Goal: Information Seeking & Learning: Learn about a topic

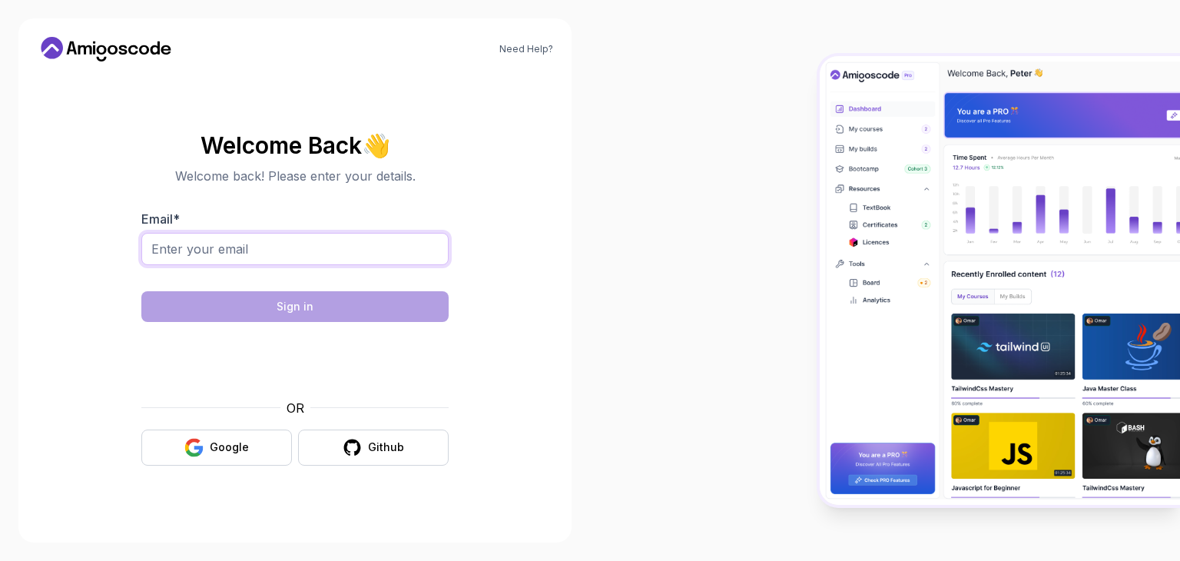
click at [329, 247] on input "Email *" at bounding box center [294, 249] width 307 height 32
type input "nitchamon.bus@gmail.com"
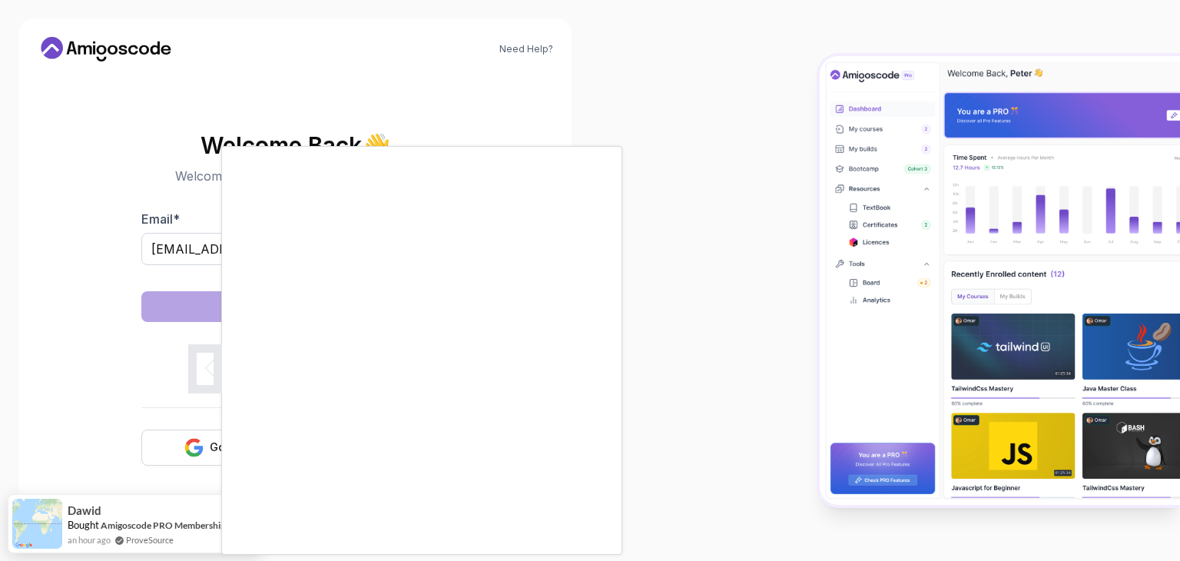
click at [808, 153] on body "Need Help? Welcome Back 👋 Welcome back! Please enter your details. Email * nitc…" at bounding box center [590, 280] width 1180 height 561
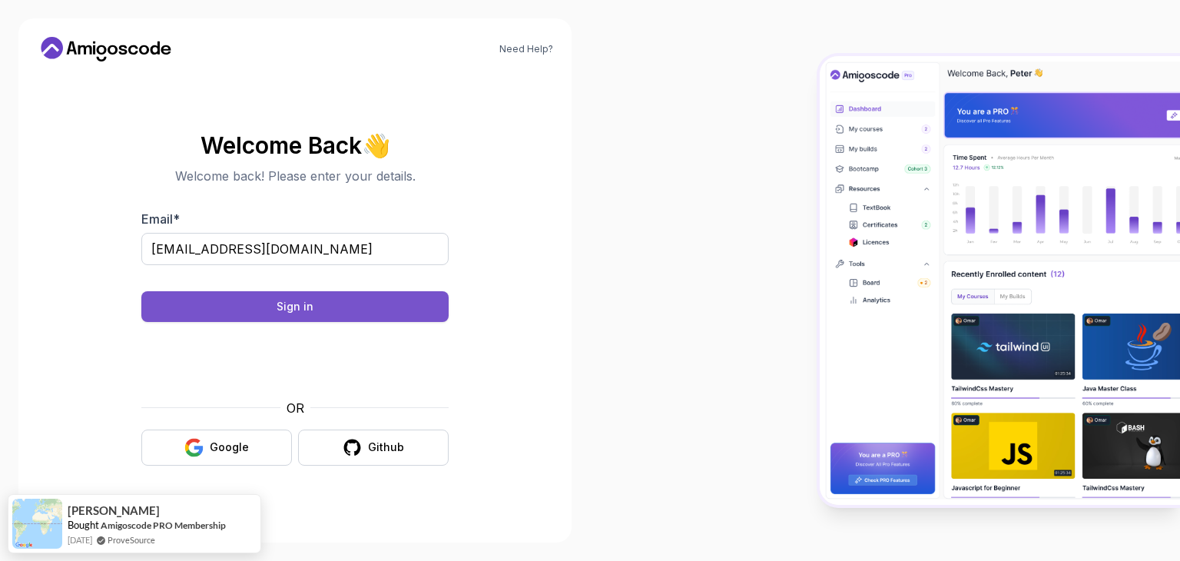
click at [329, 310] on button "Sign in" at bounding box center [294, 306] width 307 height 31
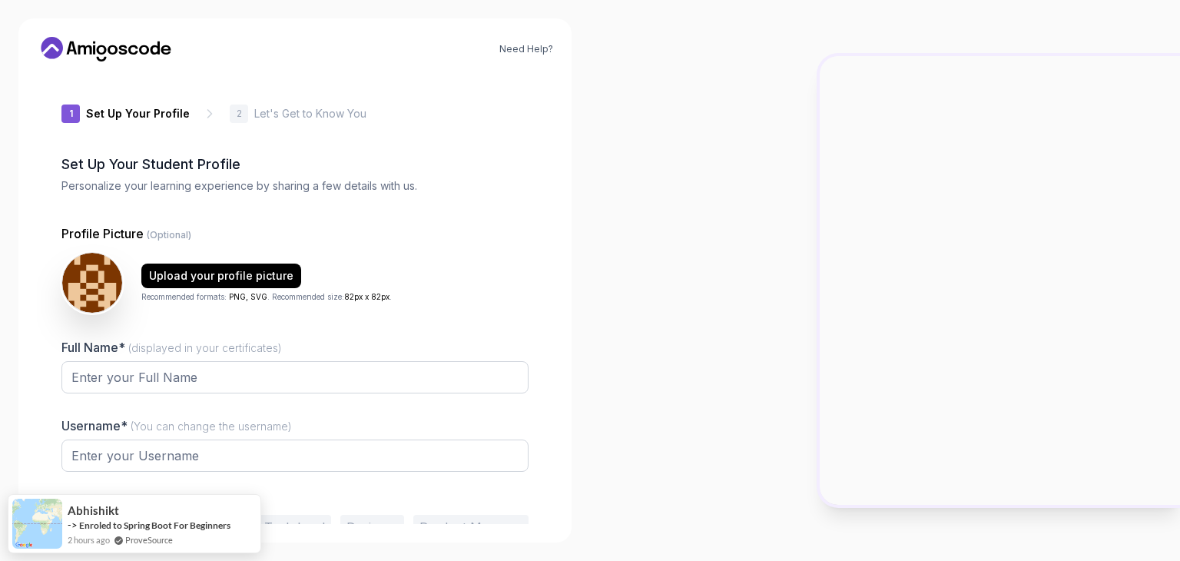
type input "noblelion0b721"
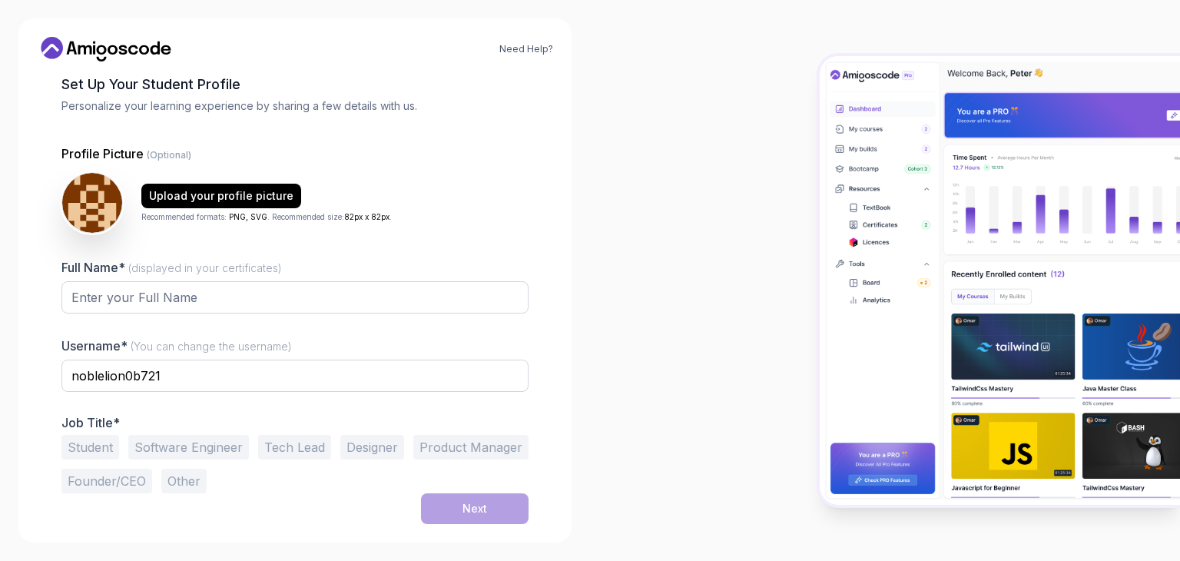
scroll to position [78, 0]
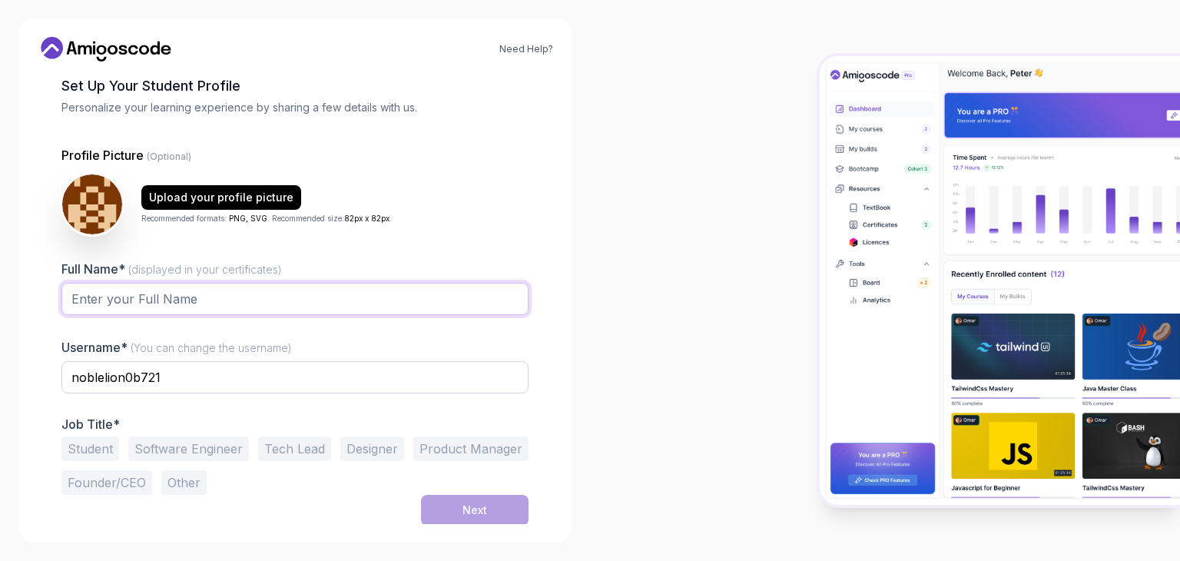
click at [169, 304] on input "Full Name* (displayed in your certificates)" at bounding box center [294, 299] width 467 height 32
type input "Nichamon Busayaphongchai"
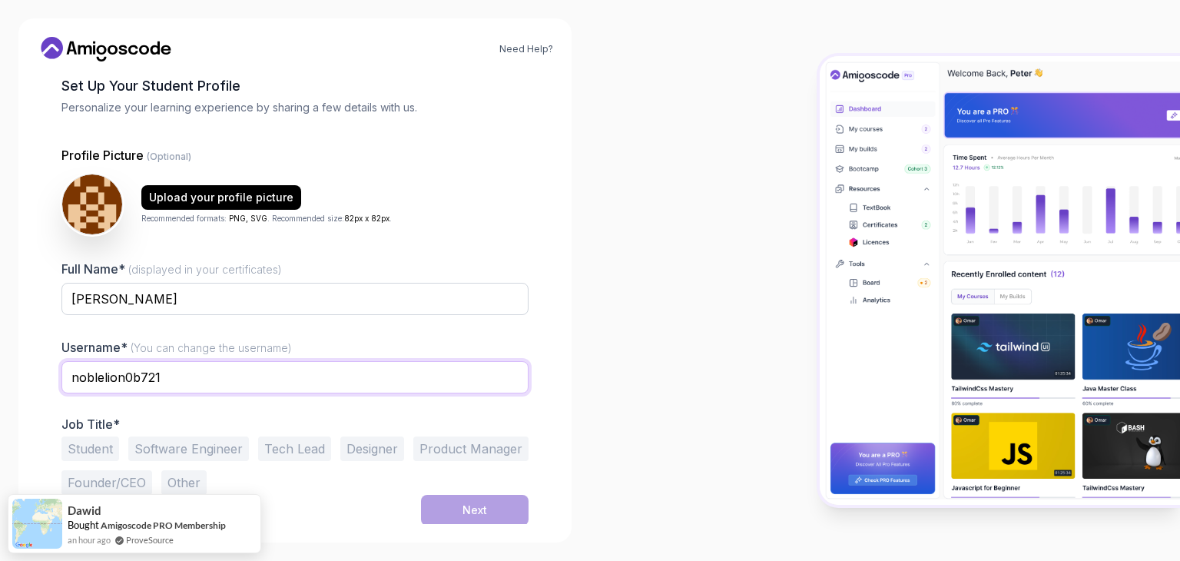
click at [178, 376] on input "noblelion0b721" at bounding box center [294, 377] width 467 height 32
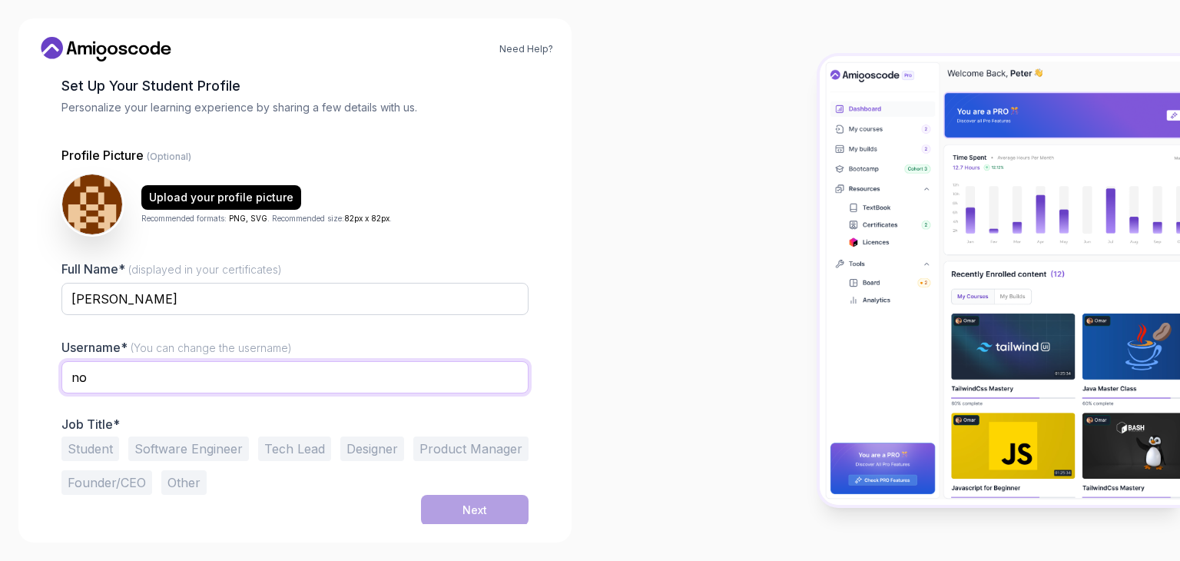
type input "n"
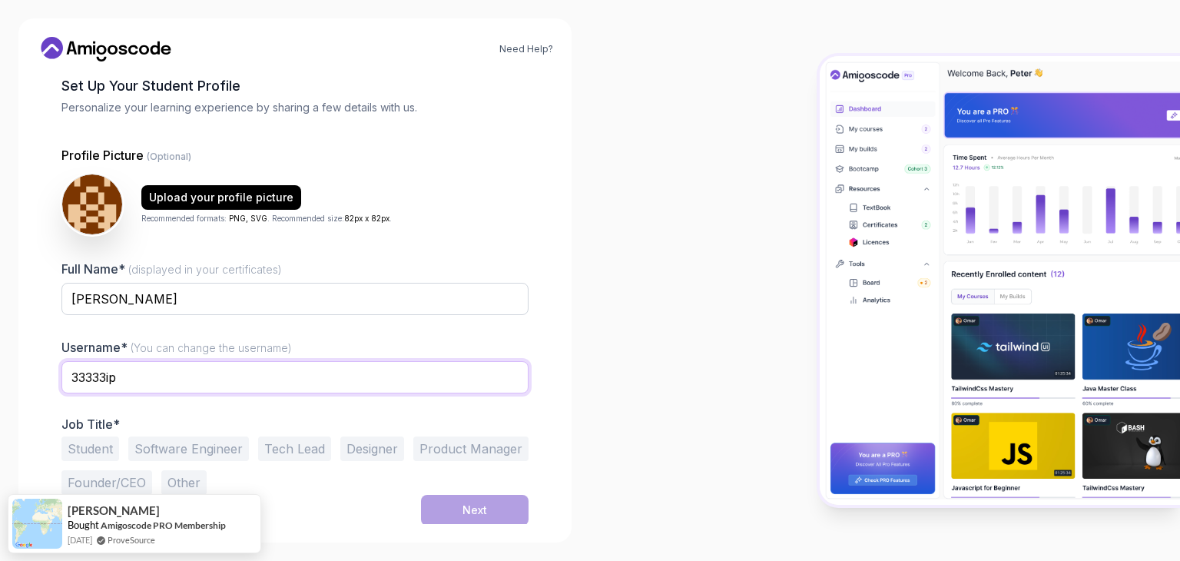
scroll to position [80, 0]
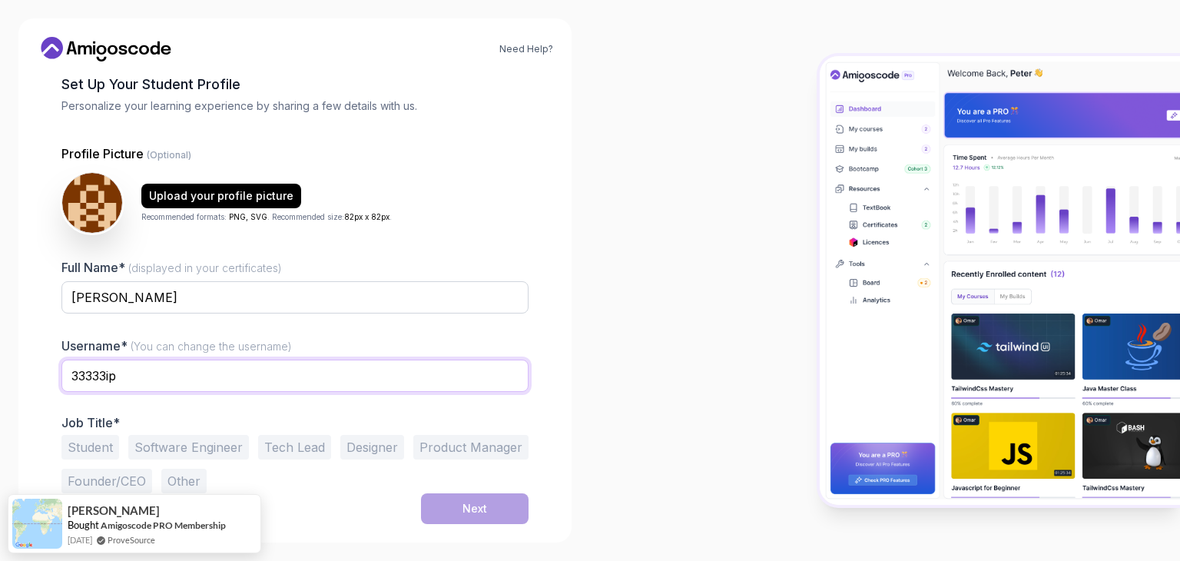
click at [234, 389] on input "33333ip" at bounding box center [294, 375] width 467 height 32
type input "33333ip"
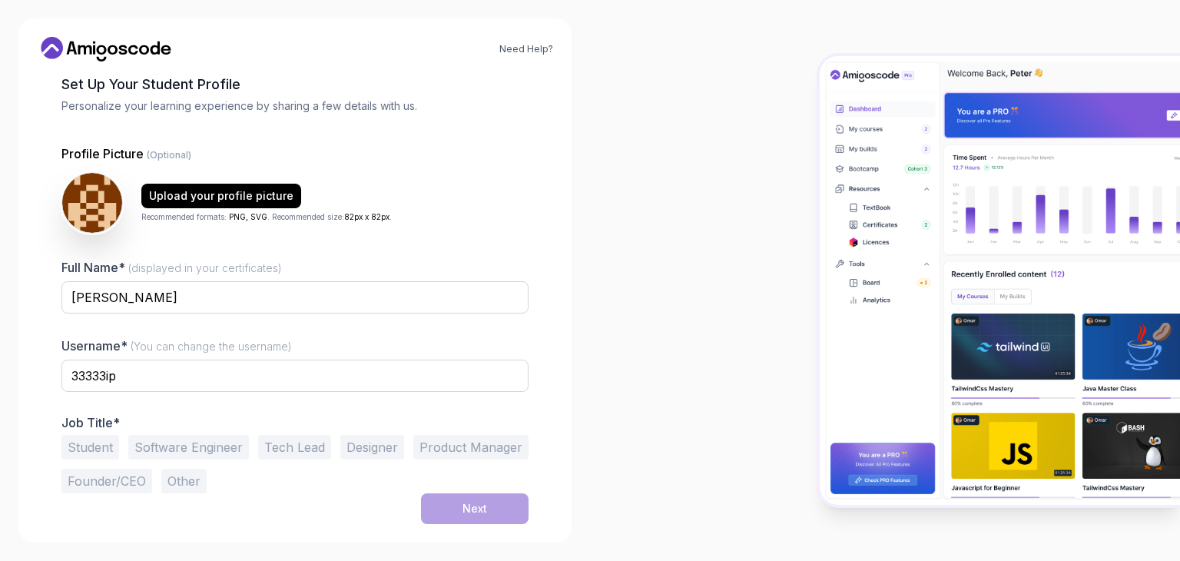
click at [97, 448] on button "Student" at bounding box center [90, 447] width 58 height 25
click at [462, 501] on div "Next" at bounding box center [474, 508] width 25 height 15
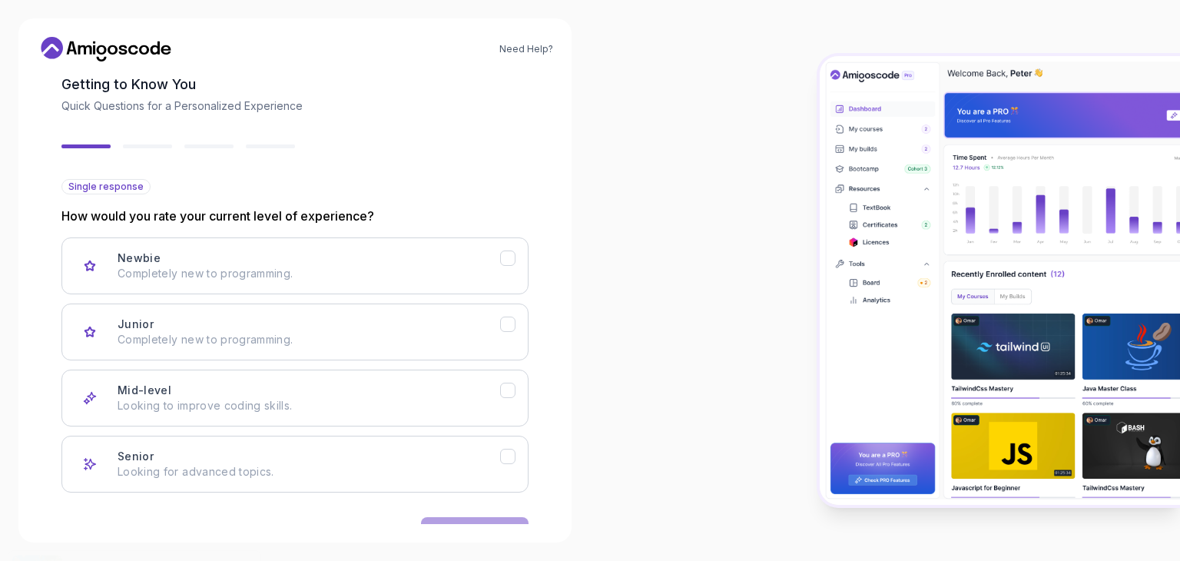
scroll to position [127, 0]
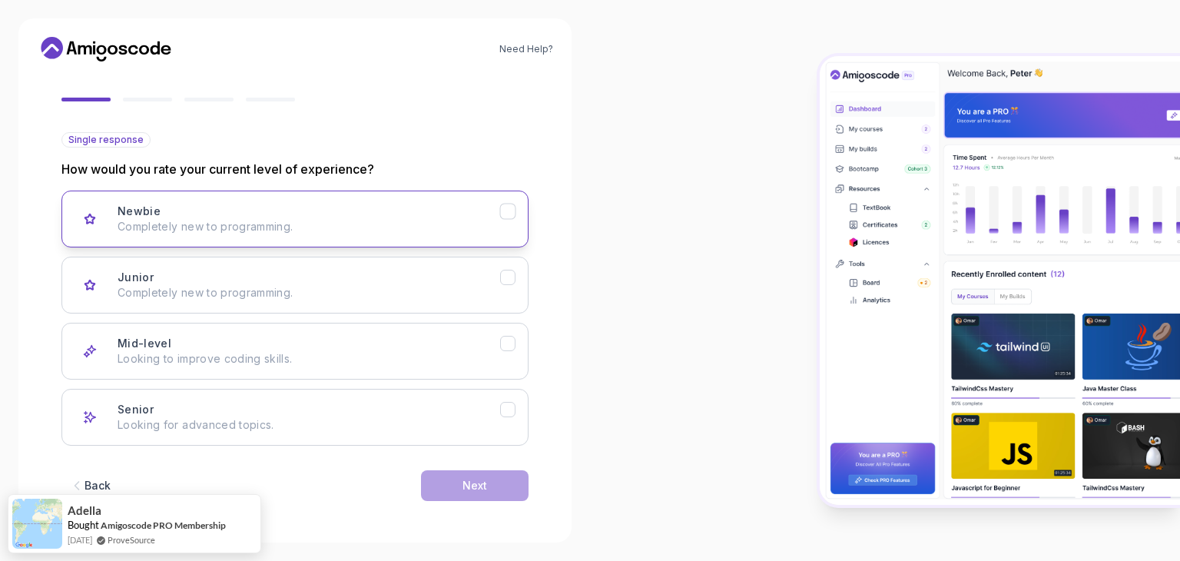
click at [306, 217] on div "Newbie Completely new to programming." at bounding box center [309, 219] width 382 height 31
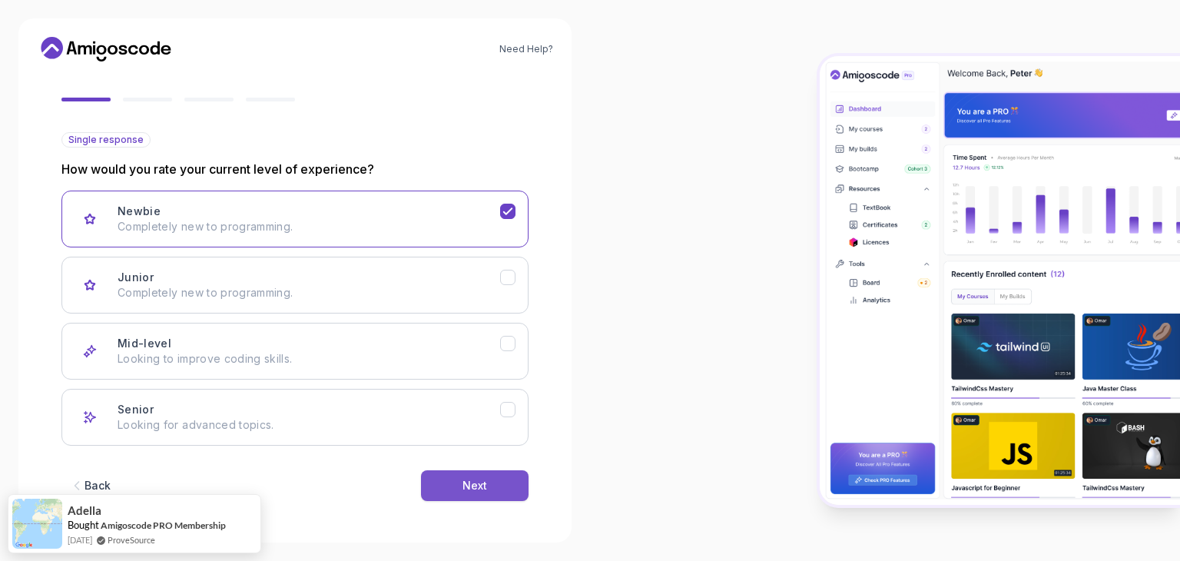
click at [442, 494] on button "Next" at bounding box center [475, 485] width 108 height 31
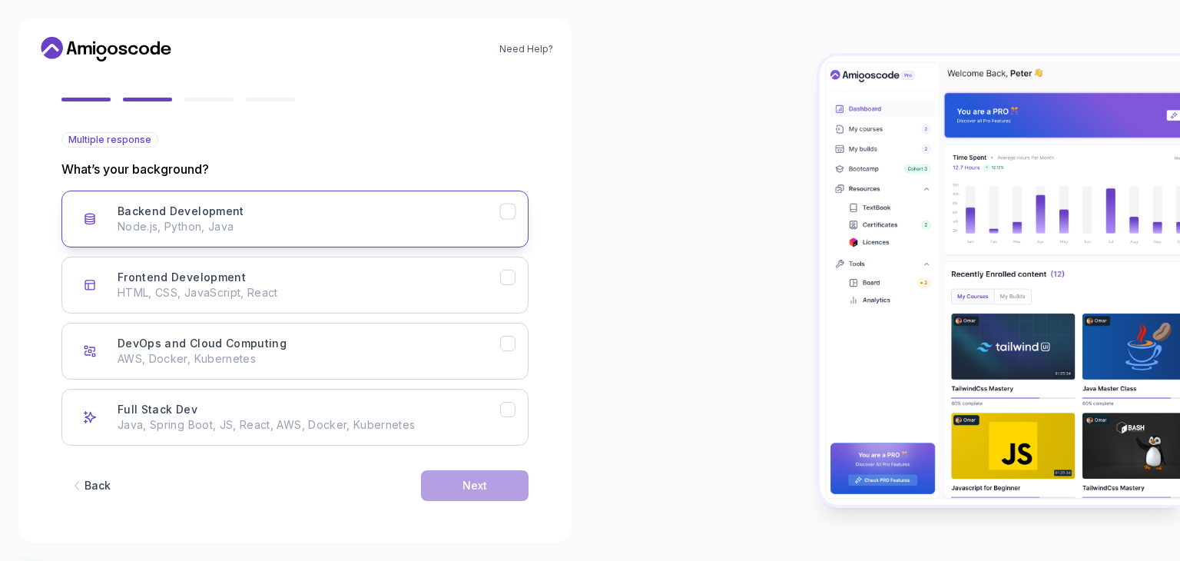
click at [274, 219] on p "Node.js, Python, Java" at bounding box center [309, 226] width 382 height 15
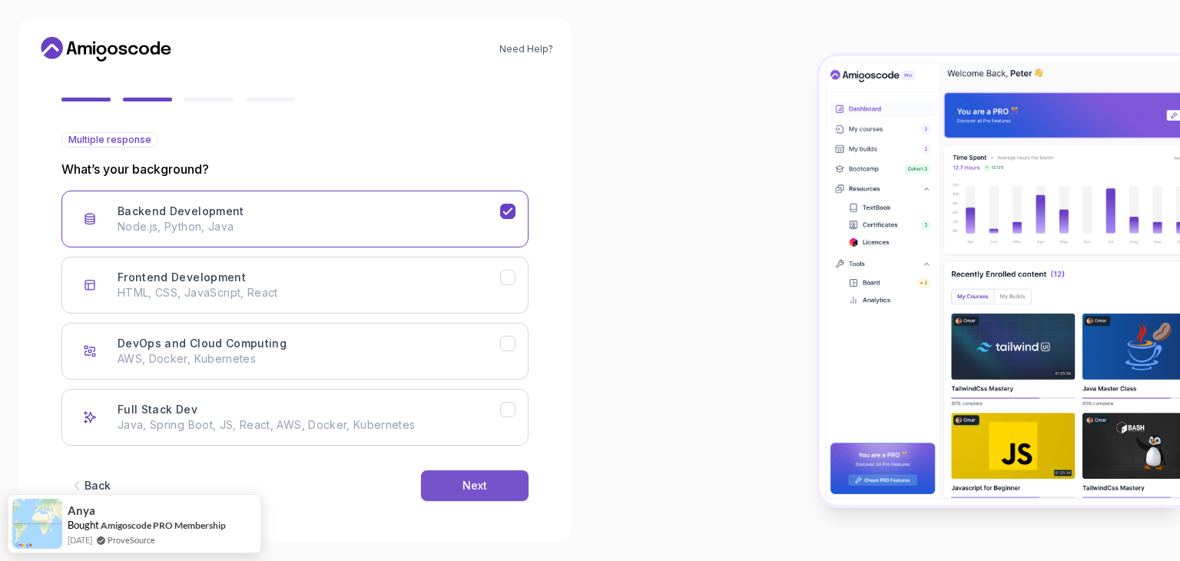
click at [456, 487] on button "Next" at bounding box center [475, 485] width 108 height 31
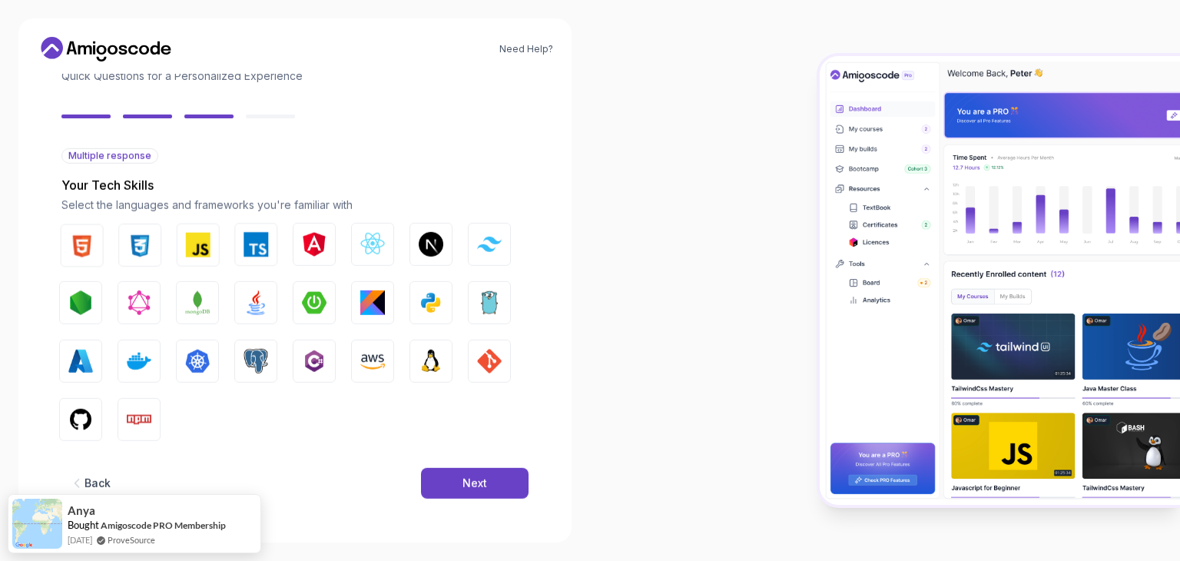
scroll to position [110, 0]
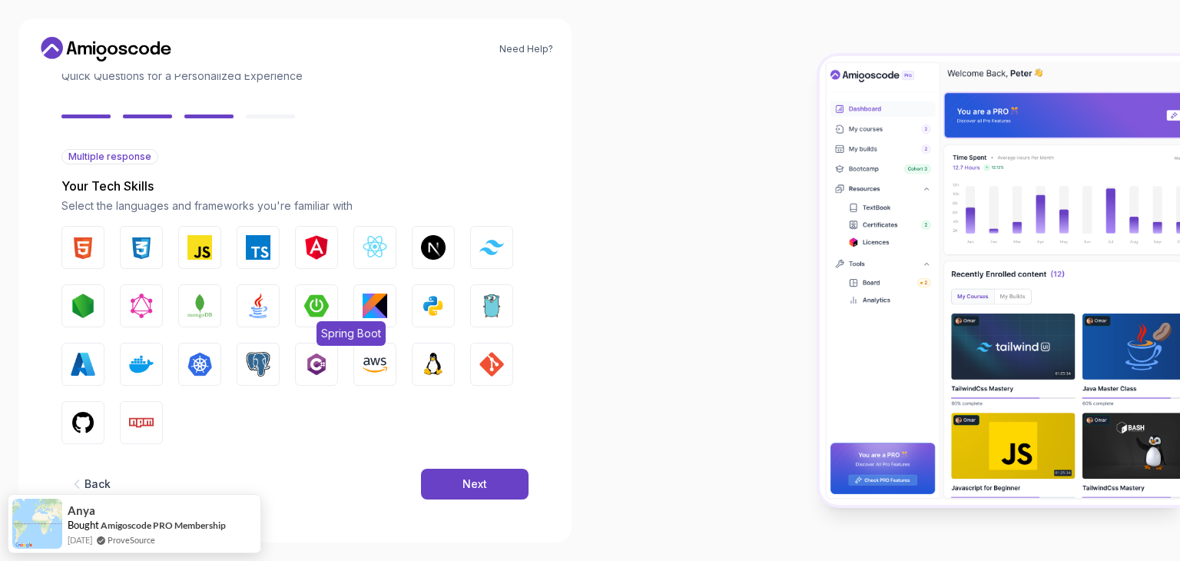
click at [313, 313] on img "button" at bounding box center [316, 305] width 25 height 25
click at [268, 311] on img "button" at bounding box center [258, 305] width 25 height 25
click at [458, 479] on button "Next" at bounding box center [475, 484] width 108 height 31
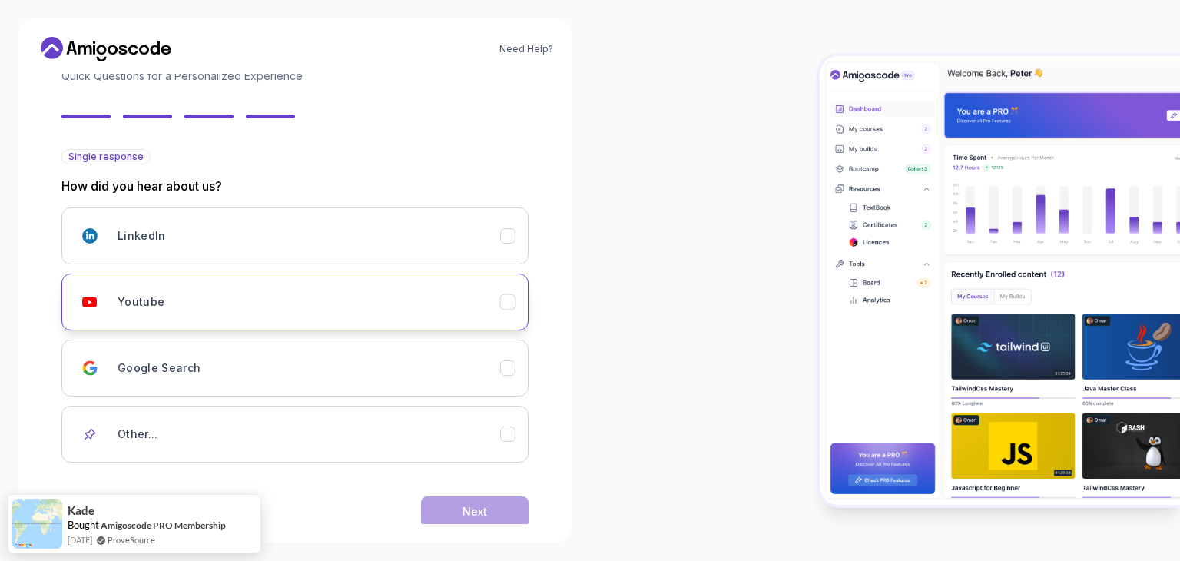
click at [320, 306] on div "Youtube" at bounding box center [309, 301] width 382 height 31
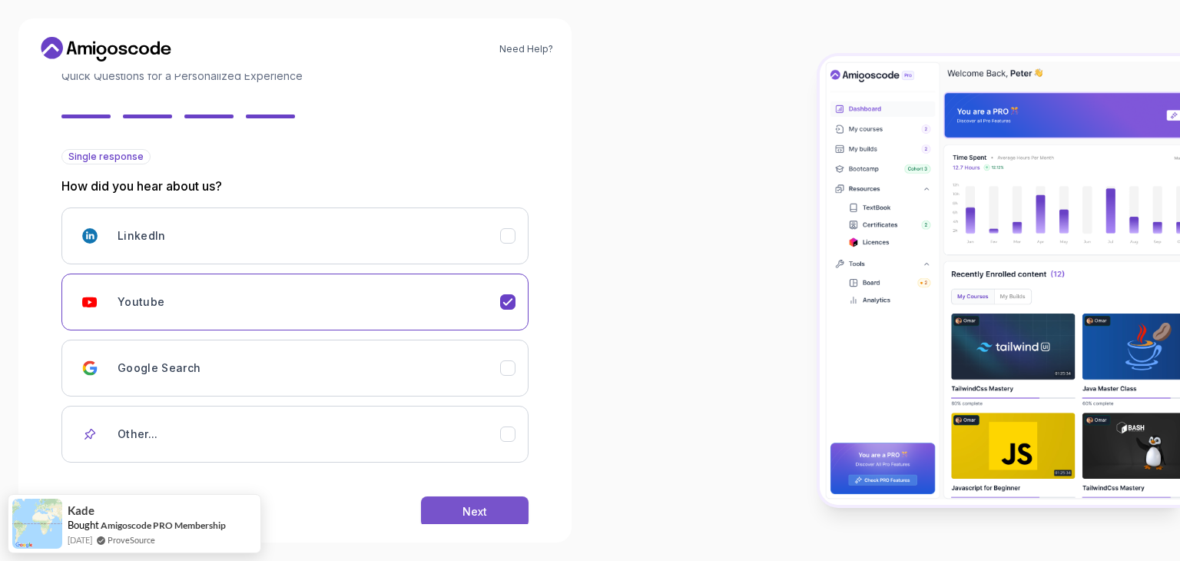
click at [455, 515] on button "Next" at bounding box center [475, 511] width 108 height 31
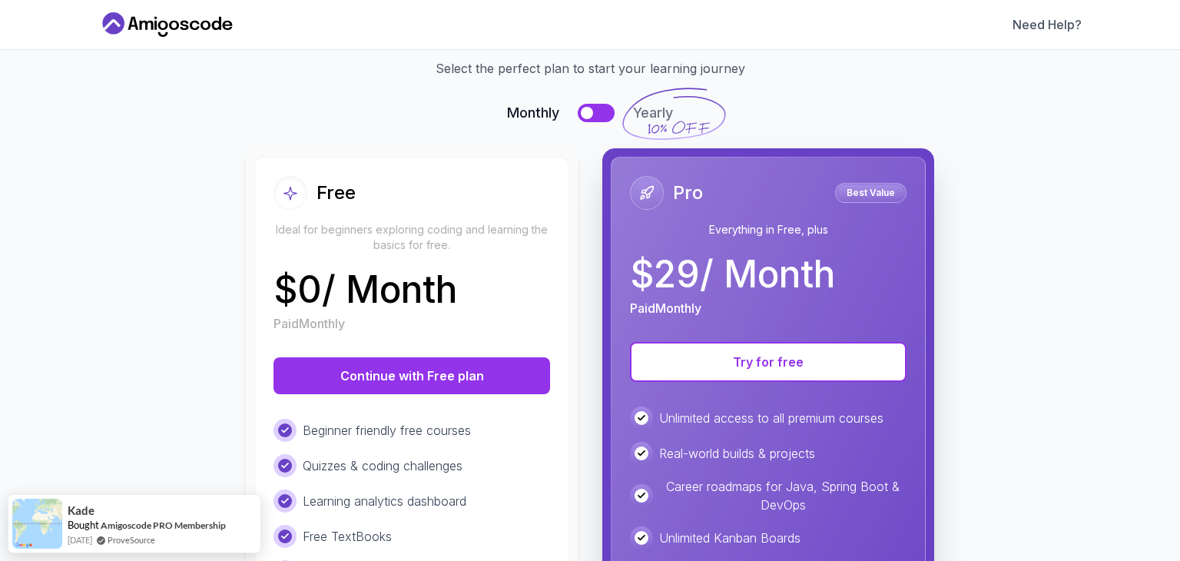
scroll to position [67, 0]
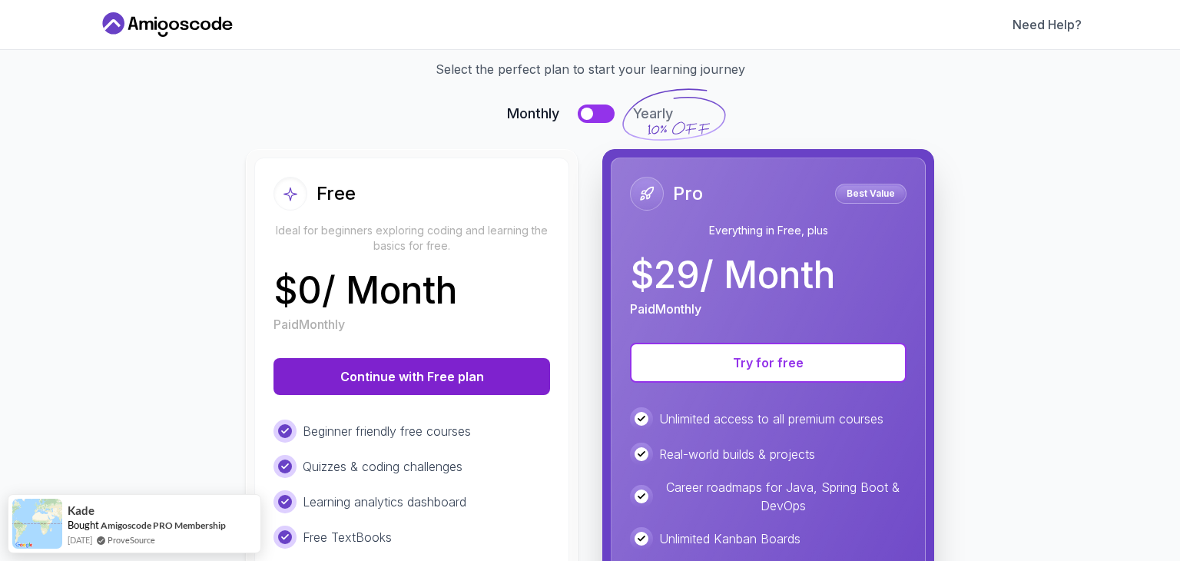
click at [388, 366] on button "Continue with Free plan" at bounding box center [411, 376] width 277 height 37
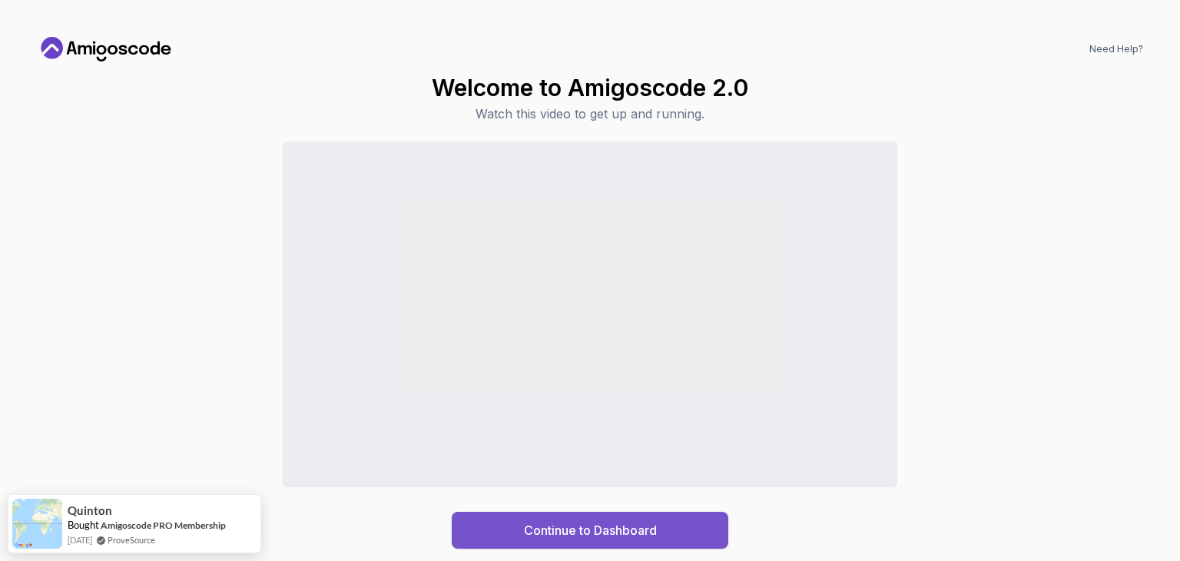
click at [701, 522] on button "Continue to Dashboard" at bounding box center [590, 530] width 277 height 37
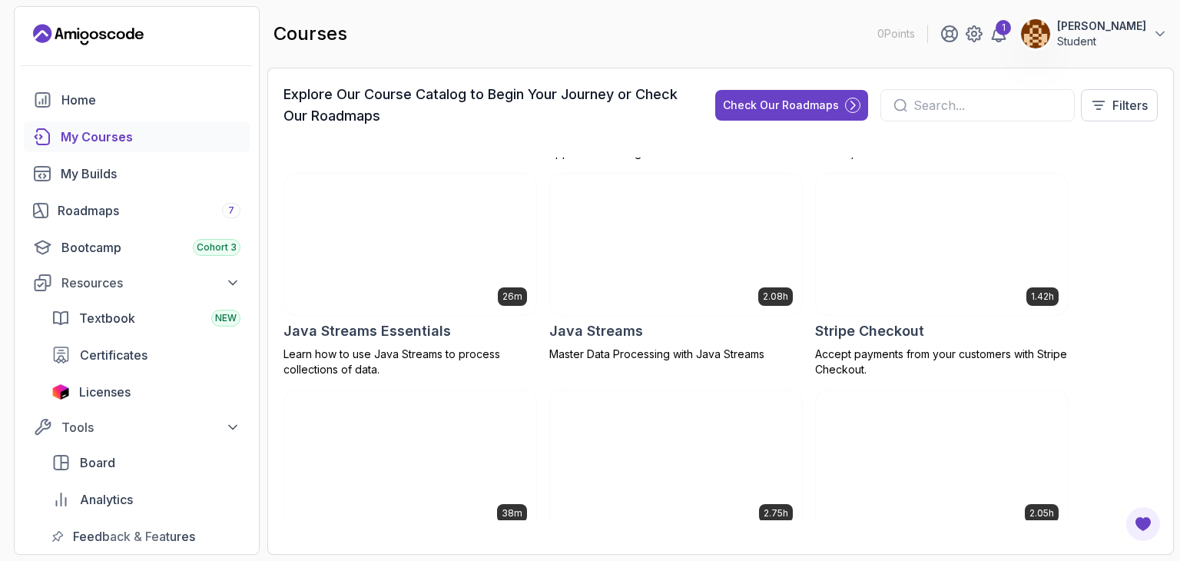
scroll to position [1542, 0]
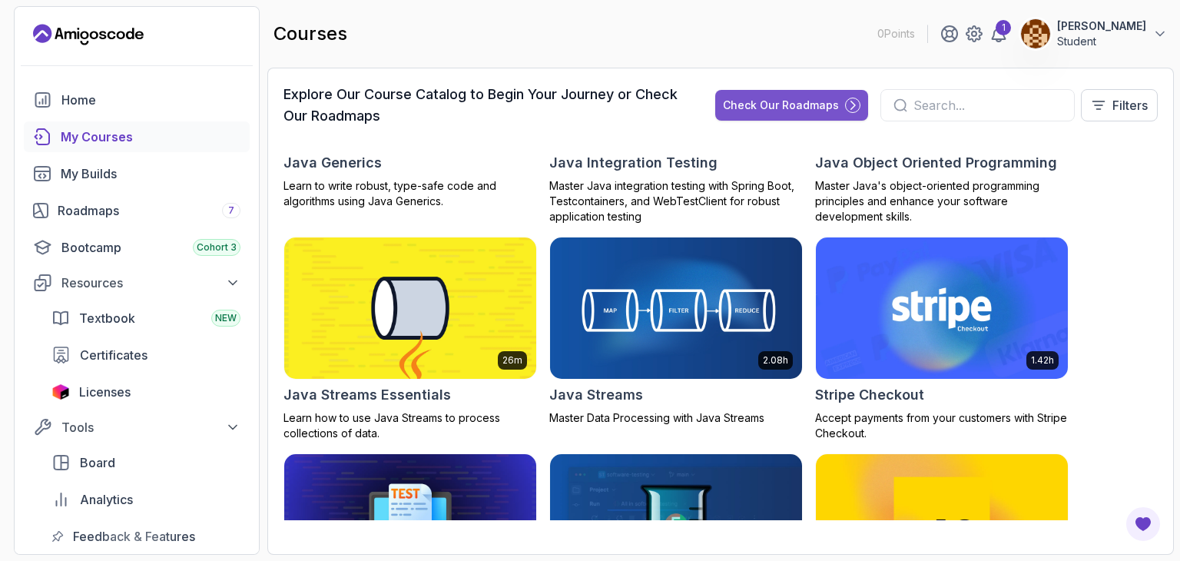
click at [789, 99] on div "Check Our Roadmaps" at bounding box center [781, 105] width 116 height 15
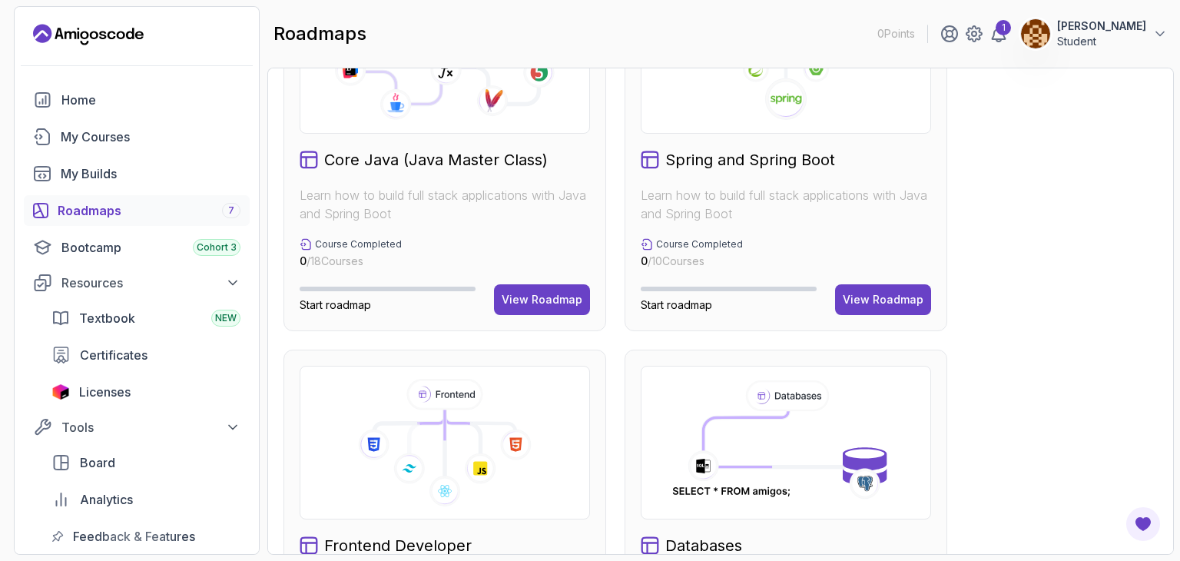
scroll to position [356, 0]
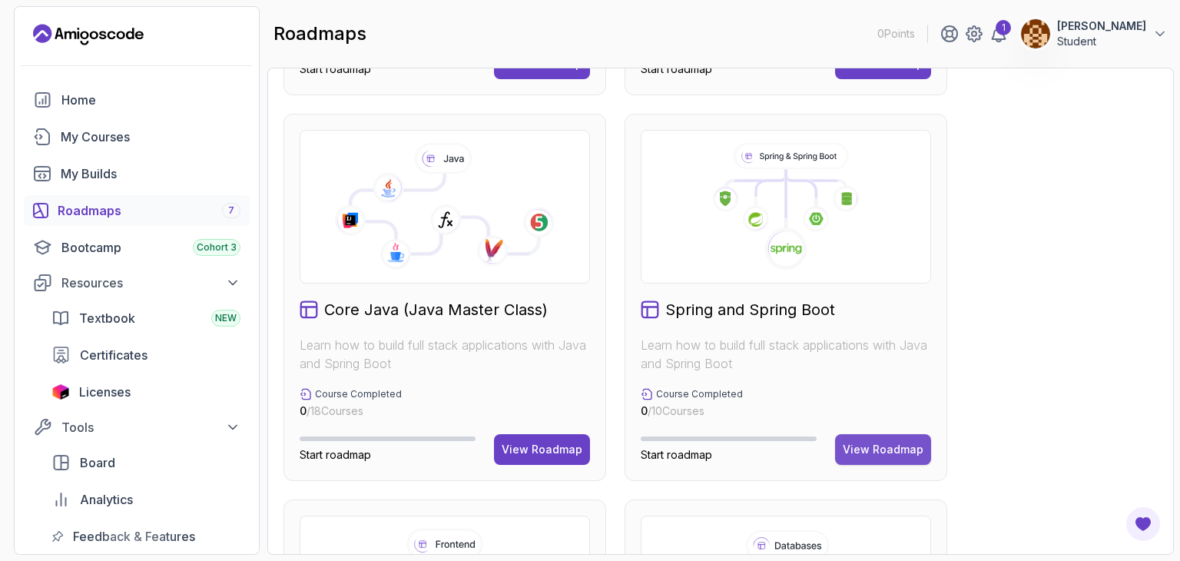
click at [874, 443] on div "View Roadmap" at bounding box center [883, 449] width 81 height 15
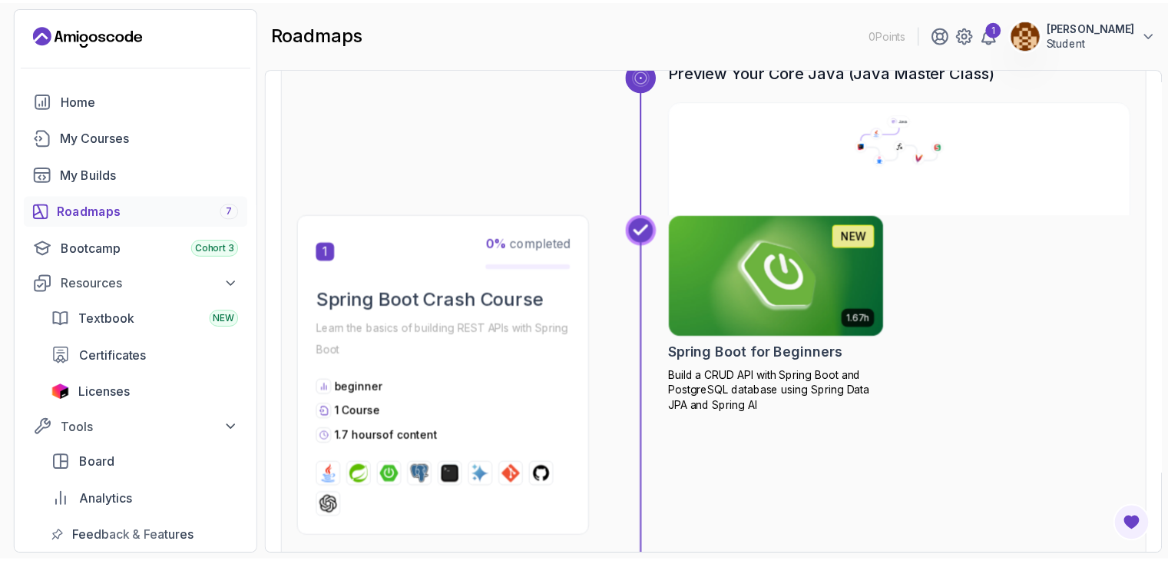
scroll to position [184, 0]
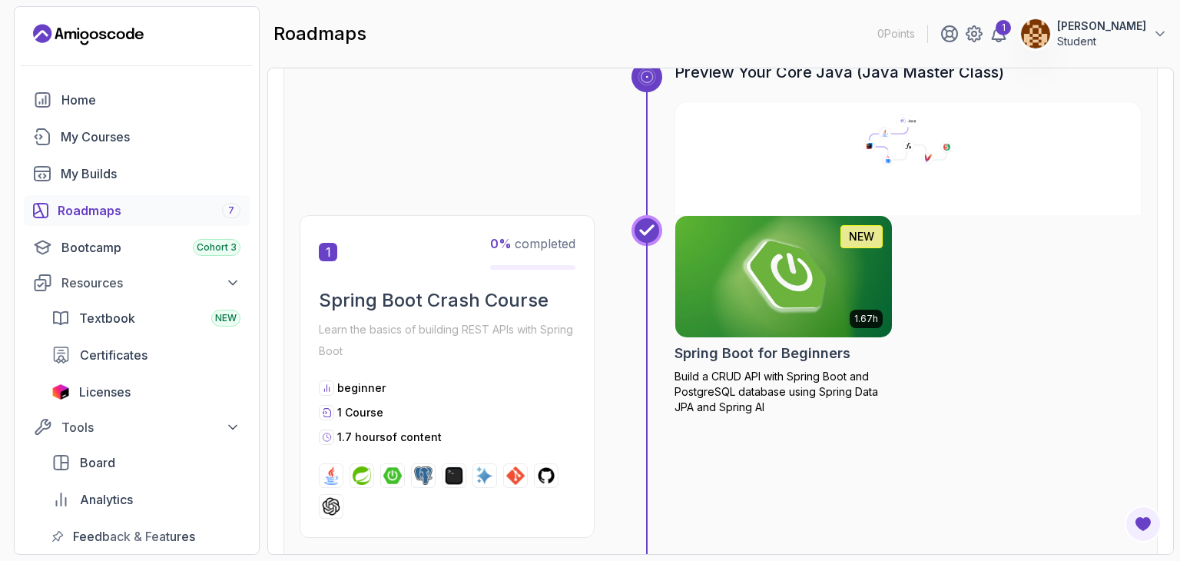
click at [786, 315] on img at bounding box center [783, 276] width 227 height 127
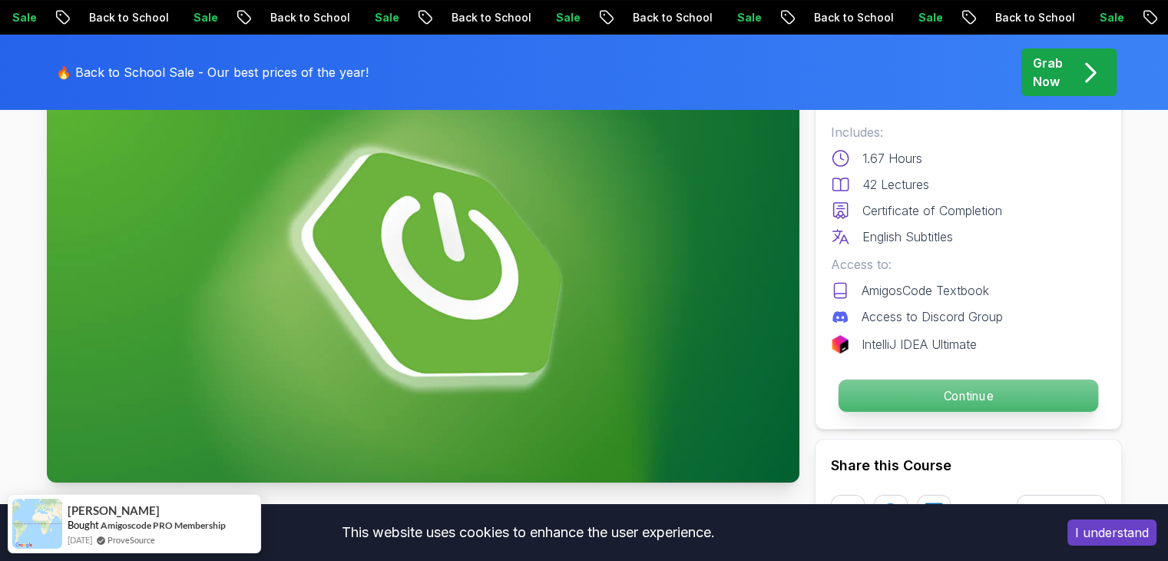
scroll to position [141, 0]
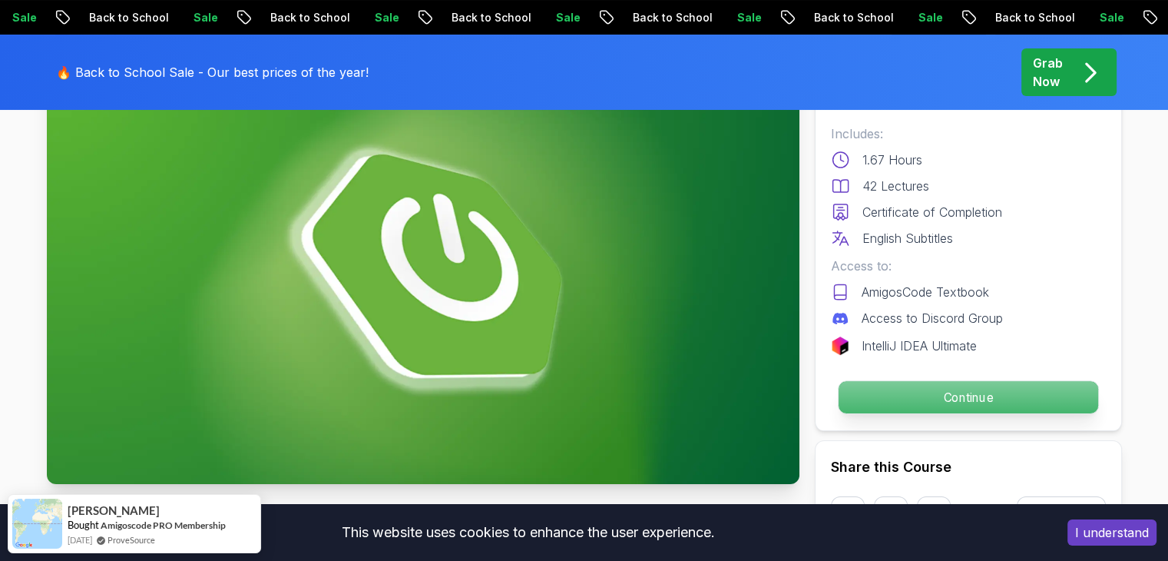
click at [882, 389] on p "Continue" at bounding box center [968, 397] width 260 height 32
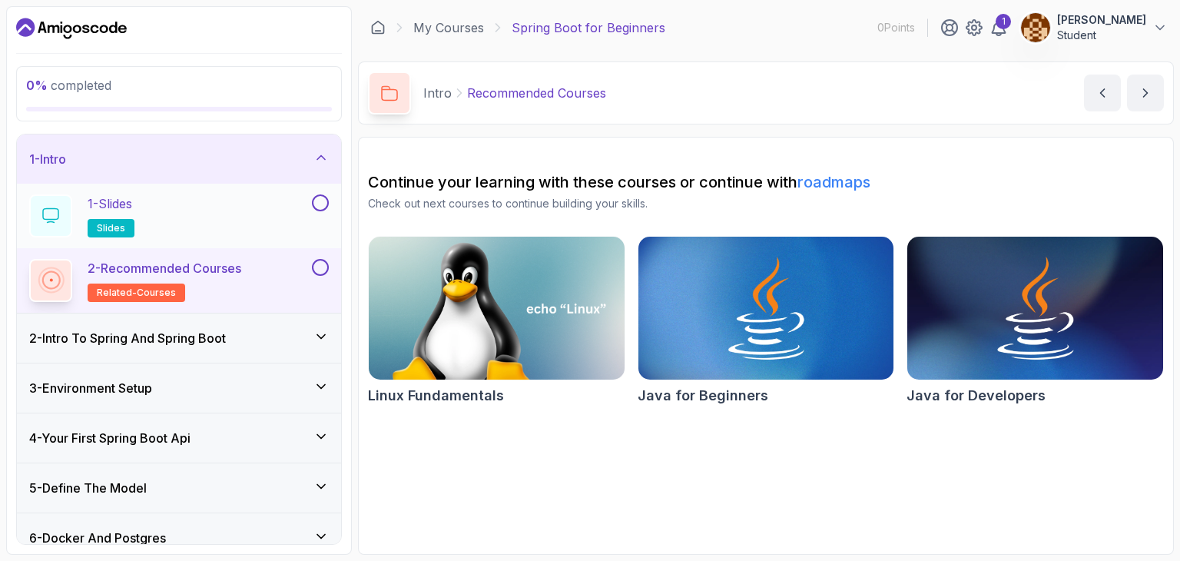
click at [320, 210] on button "1 - Slides slides" at bounding box center [179, 215] width 300 height 43
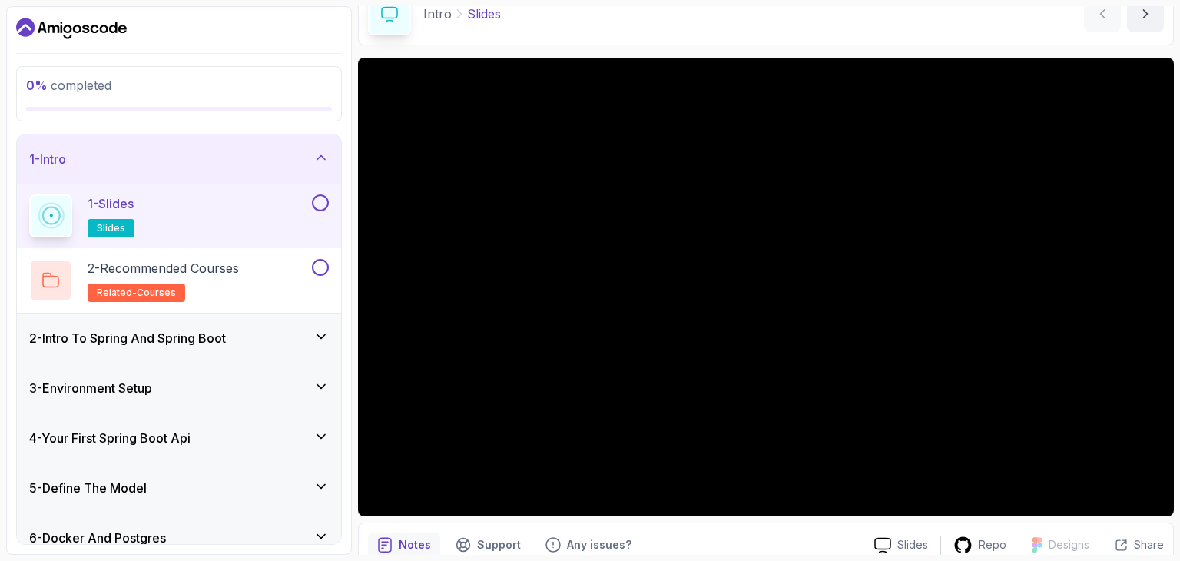
scroll to position [80, 0]
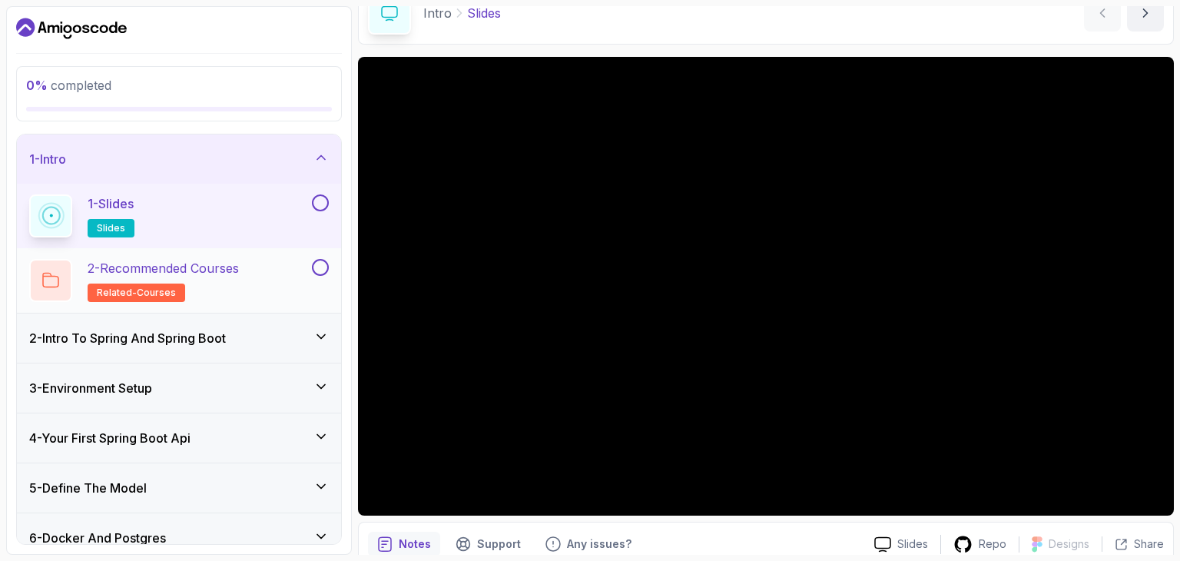
click at [208, 266] on p "2 - Recommended Courses" at bounding box center [163, 268] width 151 height 18
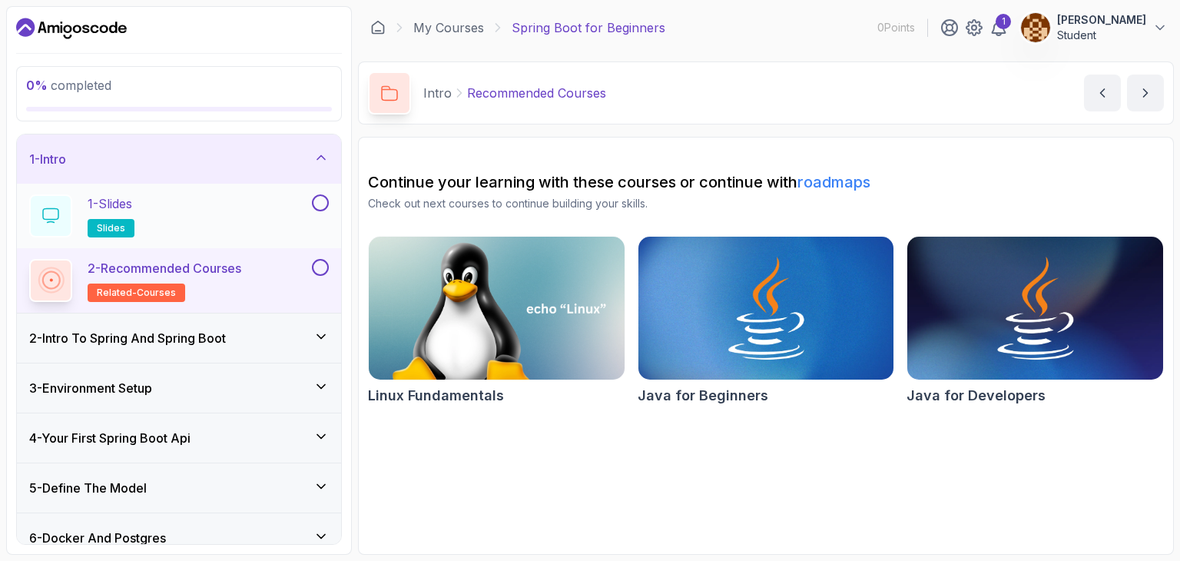
click at [275, 231] on div "1 - Slides slides" at bounding box center [169, 215] width 280 height 43
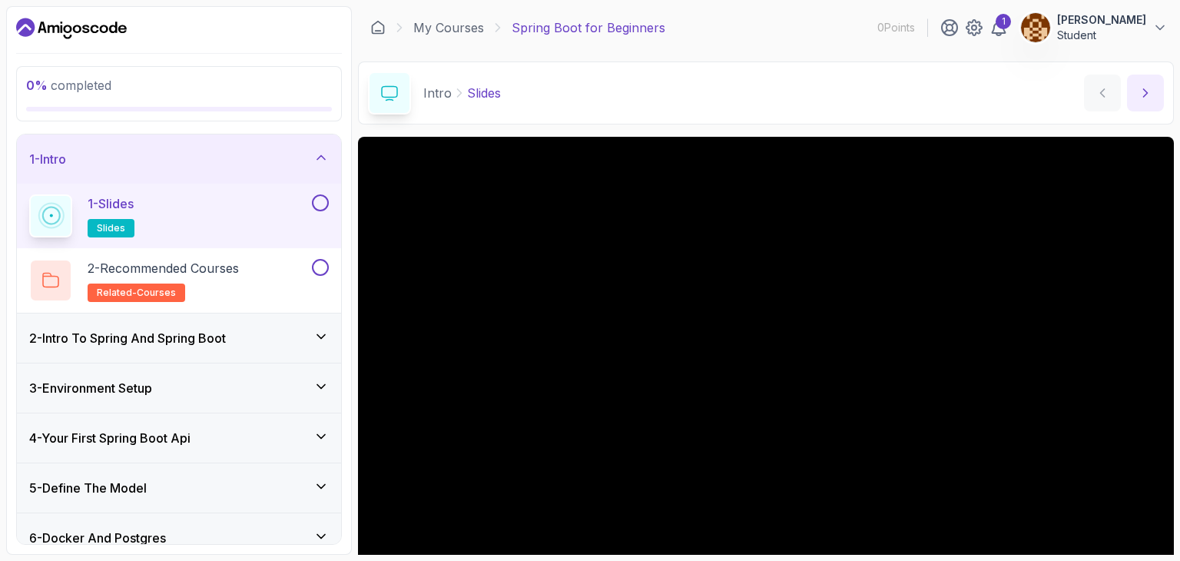
click at [1139, 91] on icon "next content" at bounding box center [1144, 92] width 15 height 15
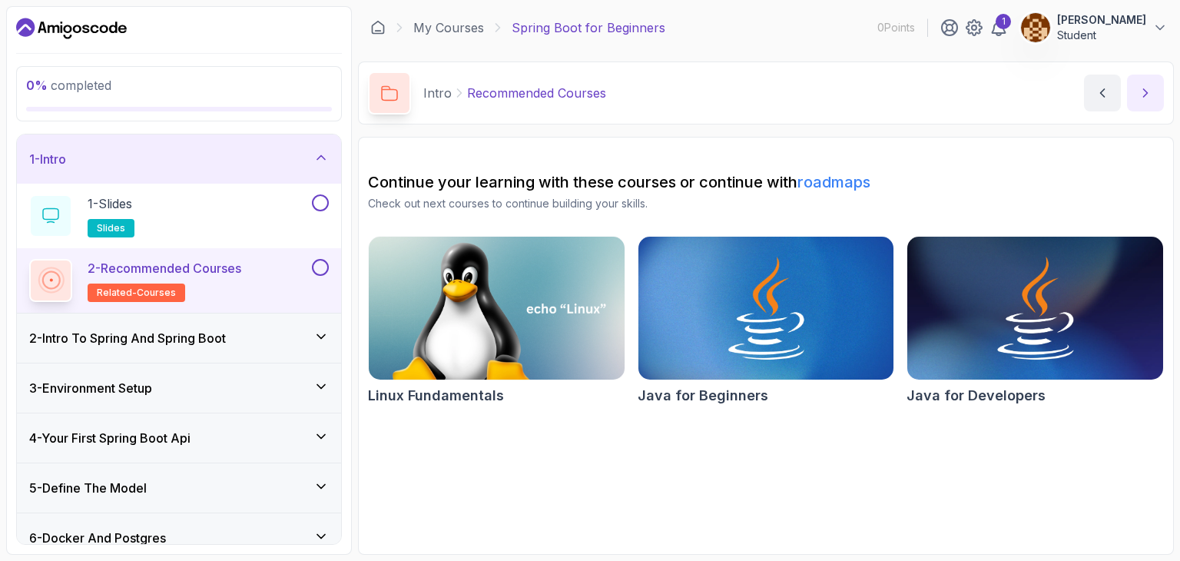
click at [1141, 96] on icon "next content" at bounding box center [1144, 92] width 15 height 15
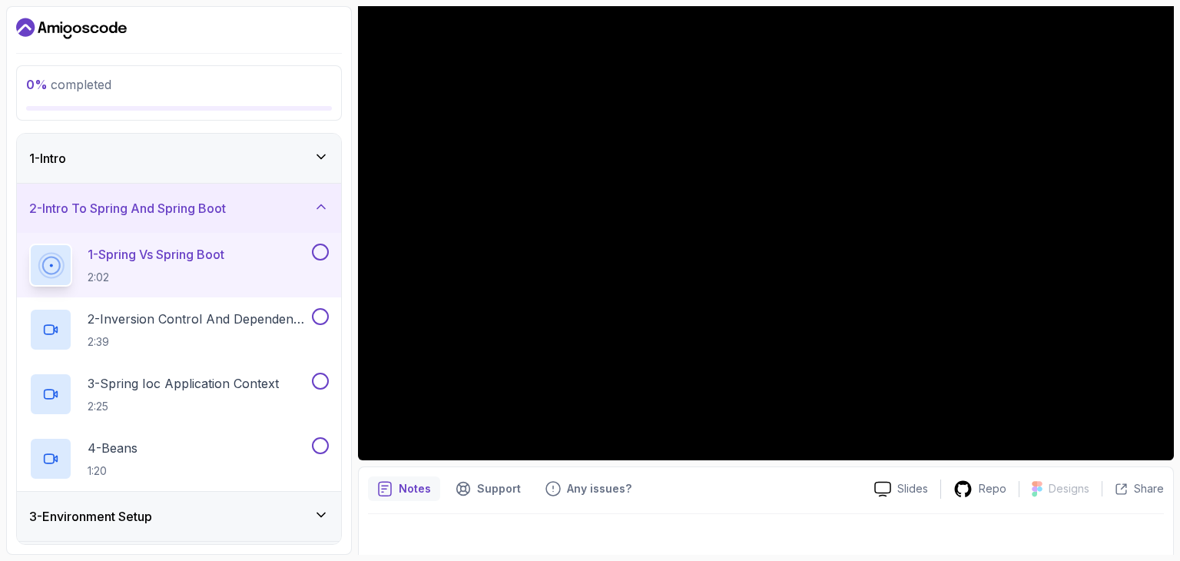
scroll to position [82, 0]
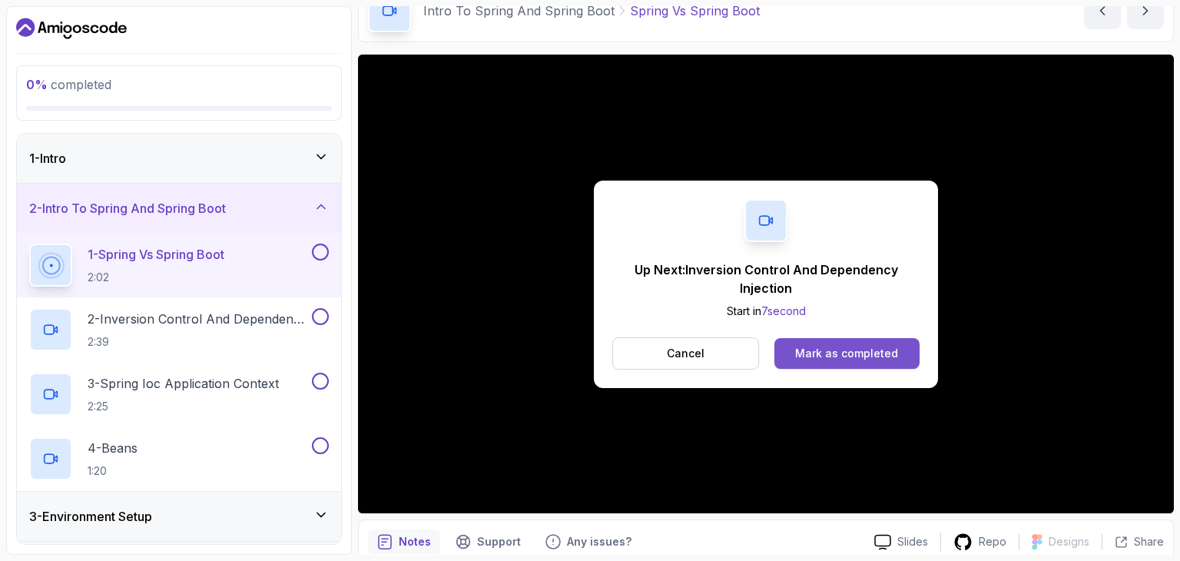
click at [827, 354] on div "Mark as completed" at bounding box center [846, 353] width 103 height 15
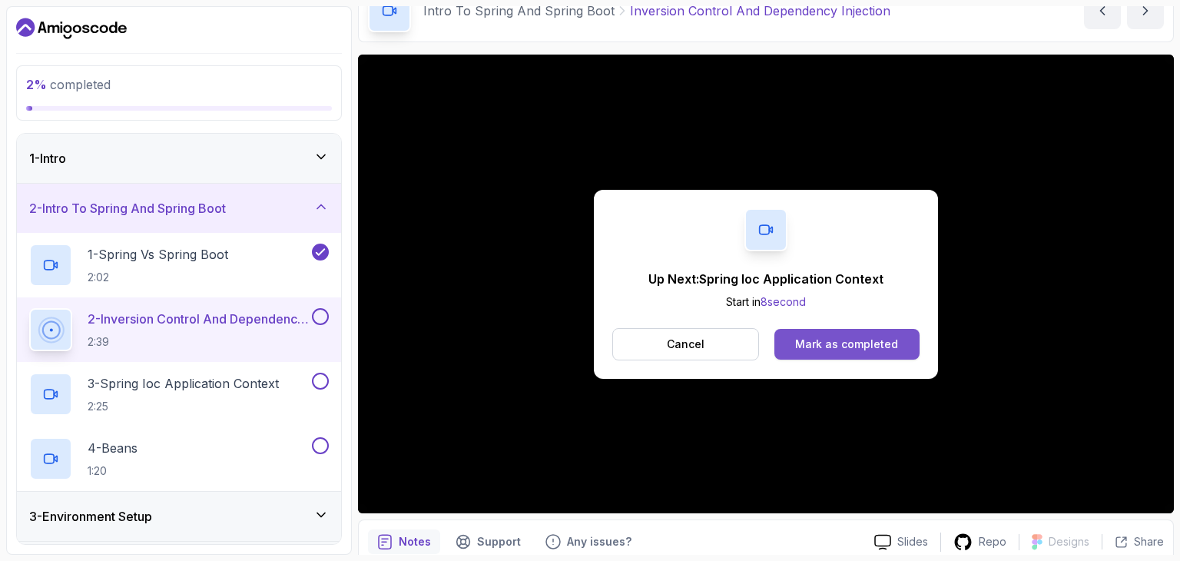
click at [824, 336] on div "Mark as completed" at bounding box center [846, 343] width 103 height 15
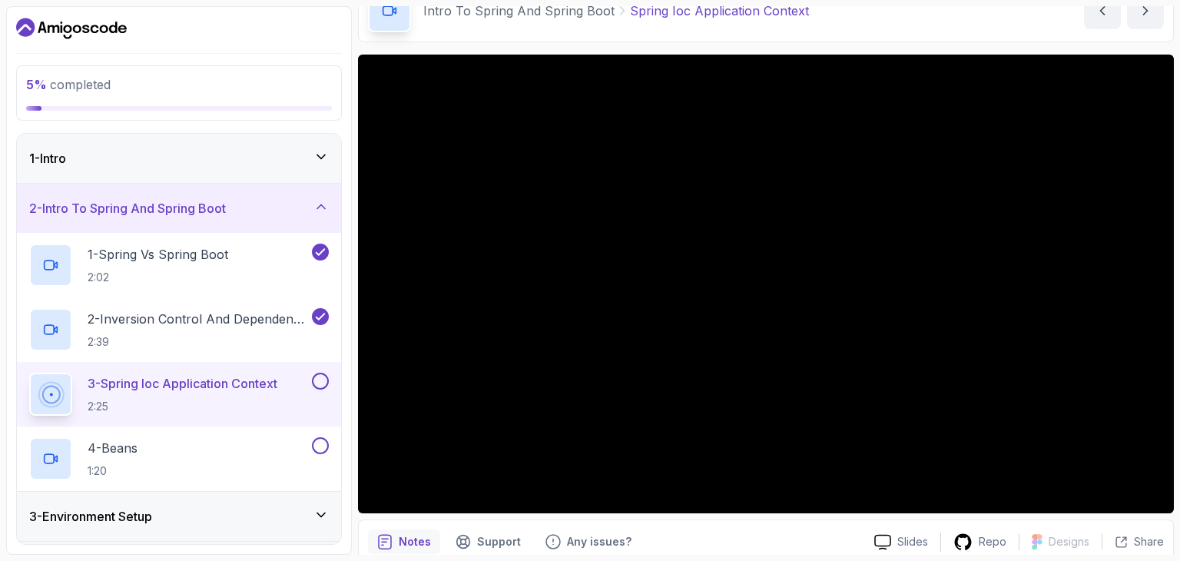
scroll to position [147, 0]
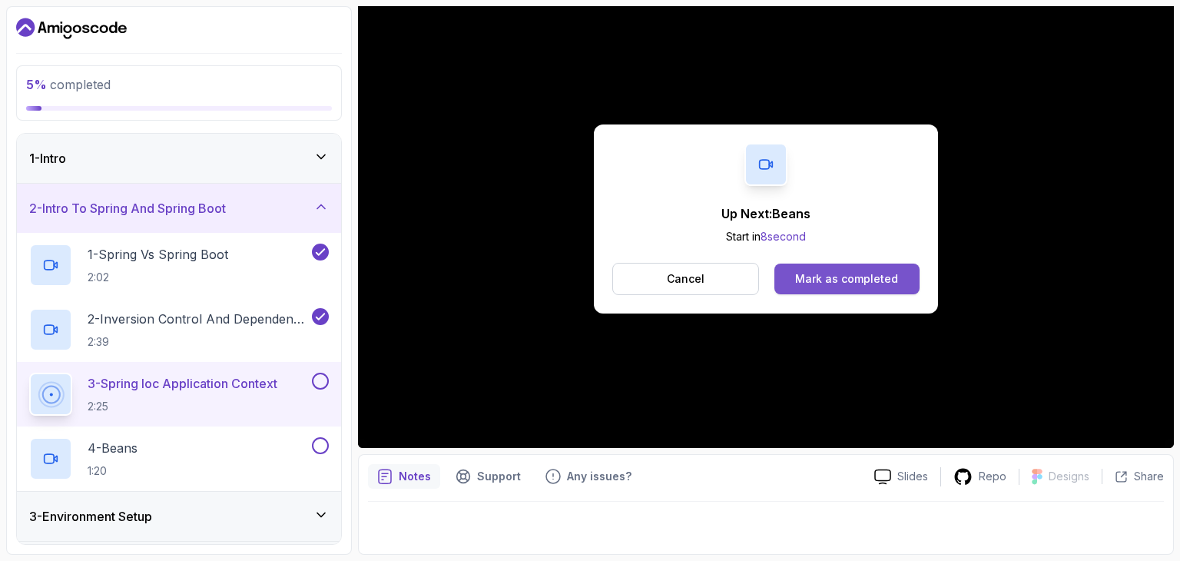
click at [801, 267] on button "Mark as completed" at bounding box center [846, 278] width 145 height 31
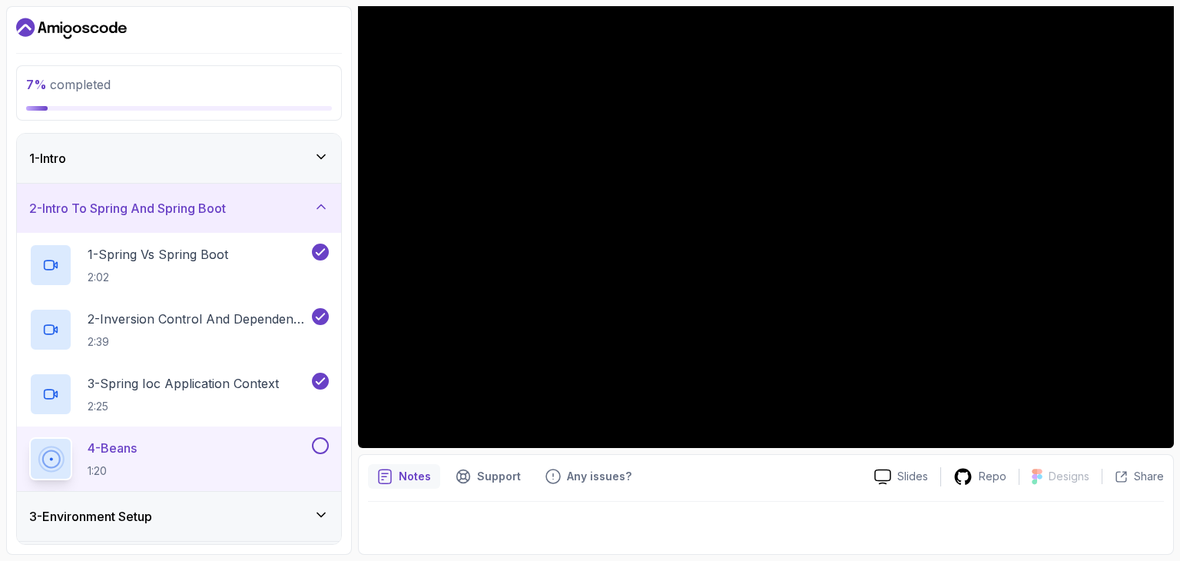
click at [257, 447] on div "4 - Beans 1:20" at bounding box center [169, 458] width 280 height 43
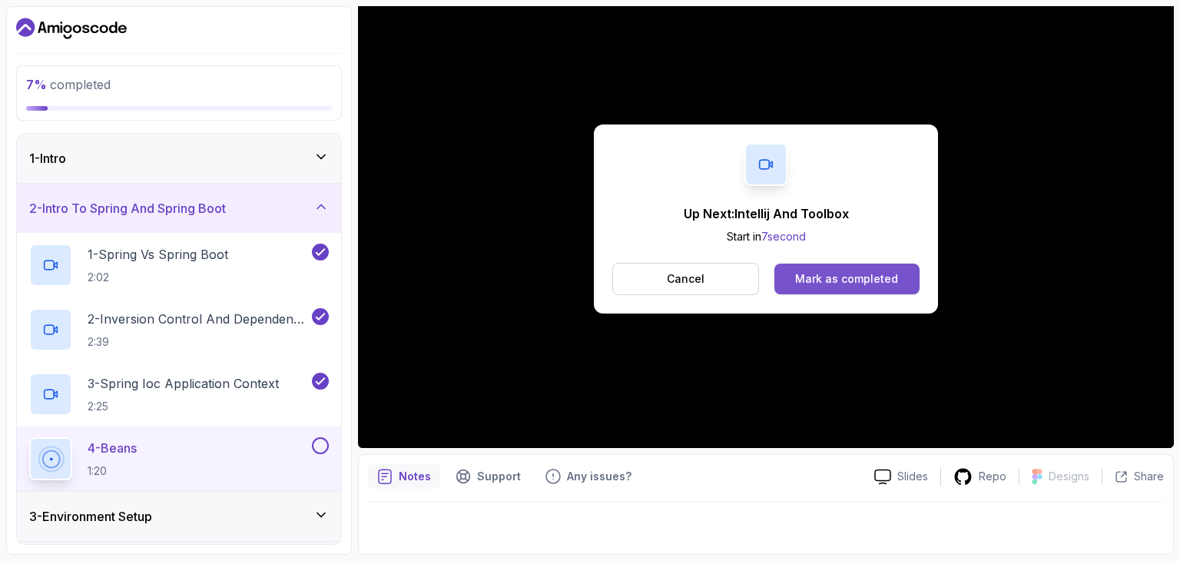
click at [839, 270] on button "Mark as completed" at bounding box center [846, 278] width 145 height 31
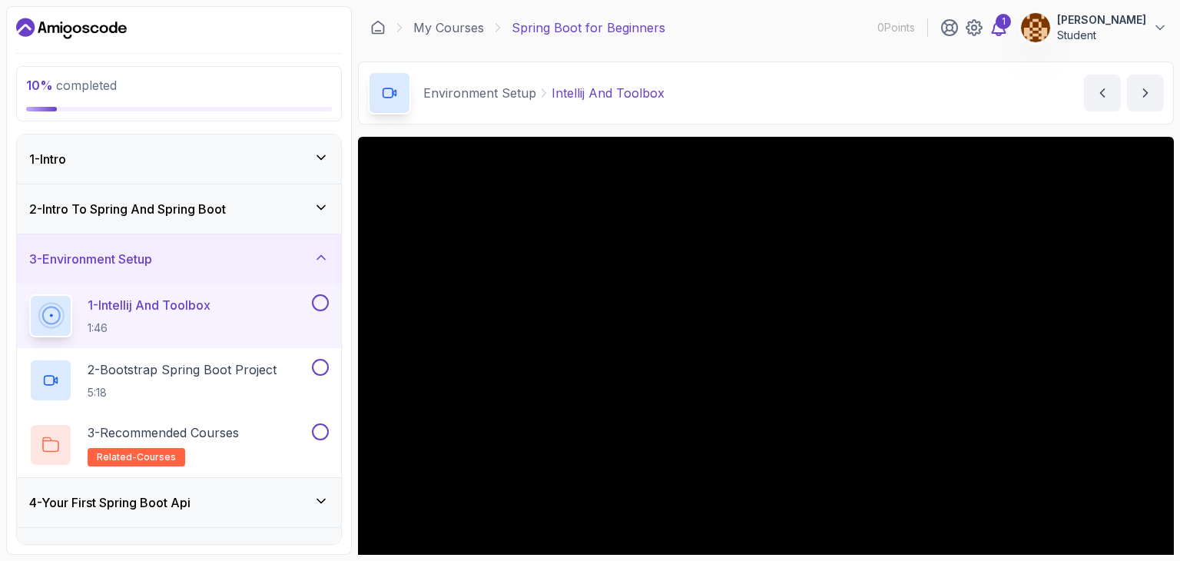
click at [995, 22] on div "1" at bounding box center [1002, 21] width 15 height 15
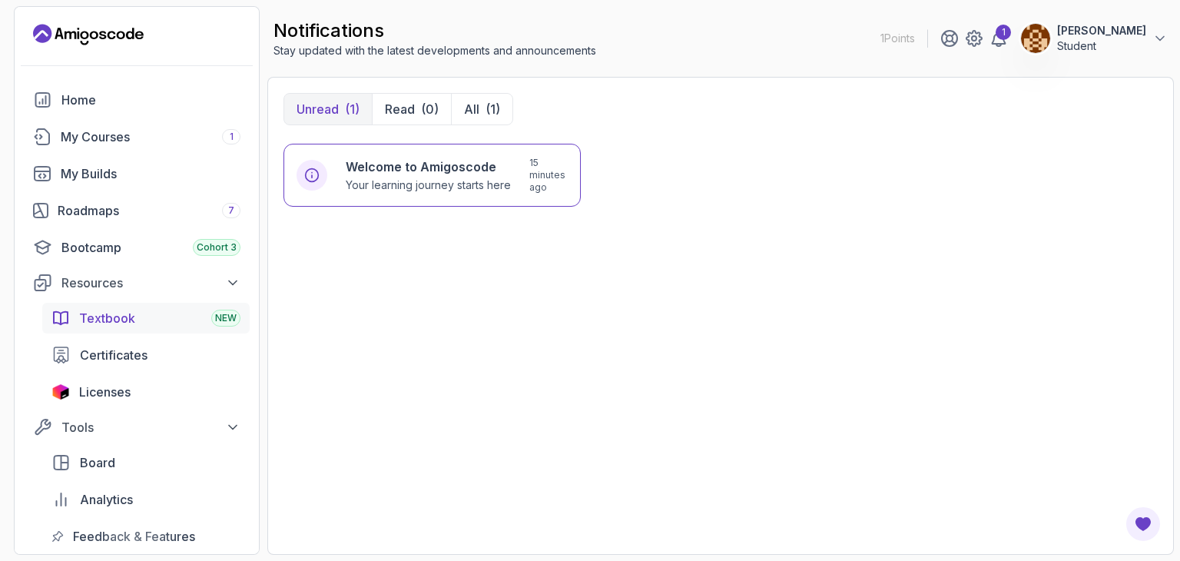
click at [169, 315] on div "Textbook NEW" at bounding box center [159, 318] width 161 height 18
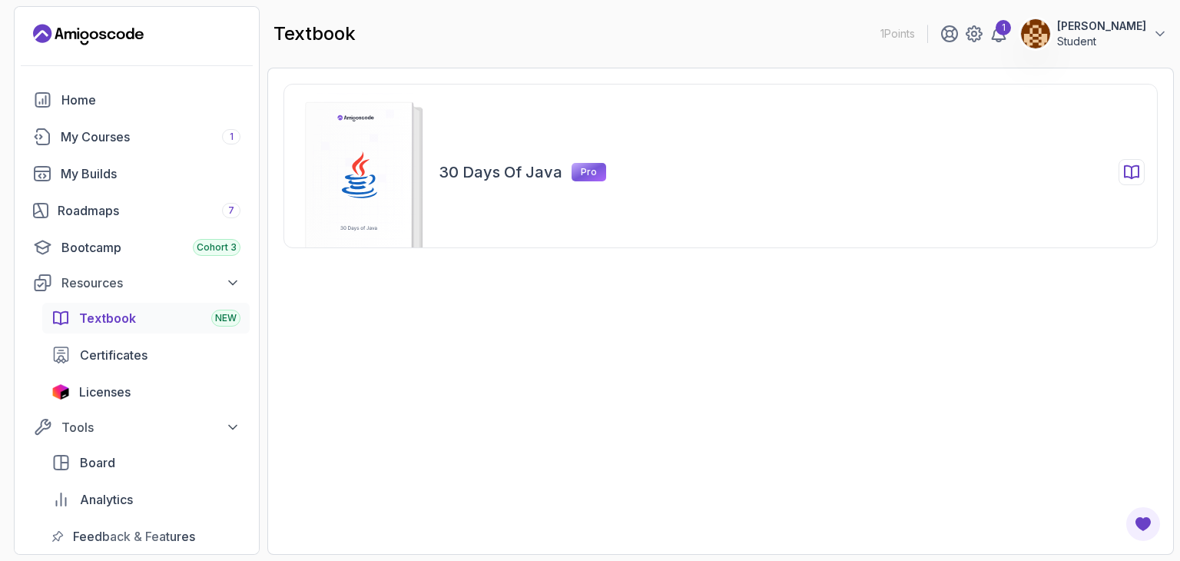
click at [672, 190] on div "30 Days of Java Pro" at bounding box center [720, 166] width 874 height 164
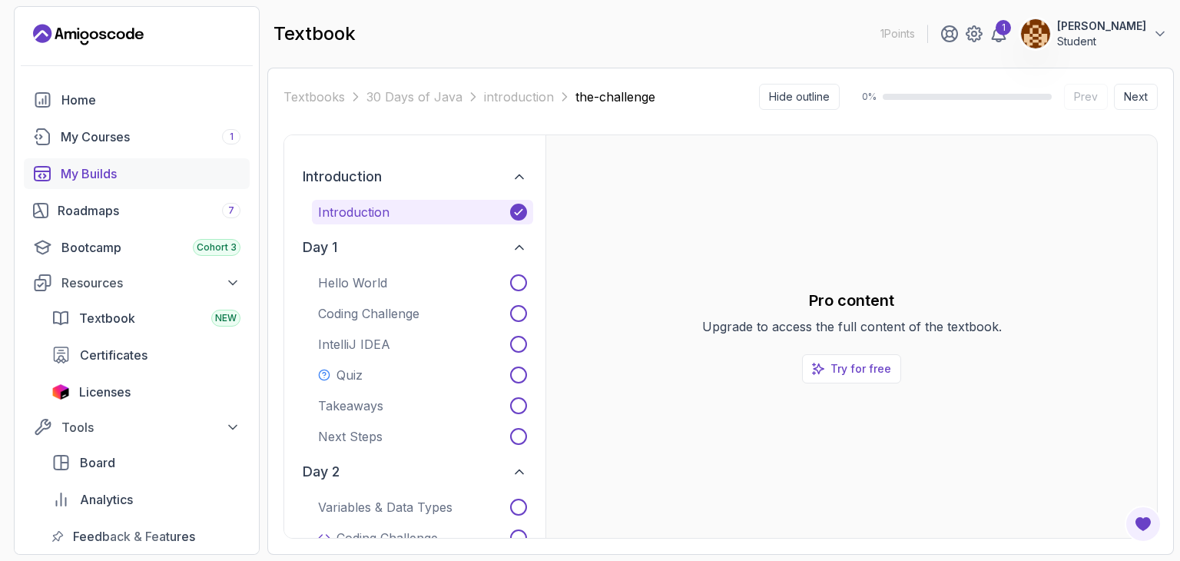
click at [203, 183] on link "My Builds" at bounding box center [137, 173] width 226 height 31
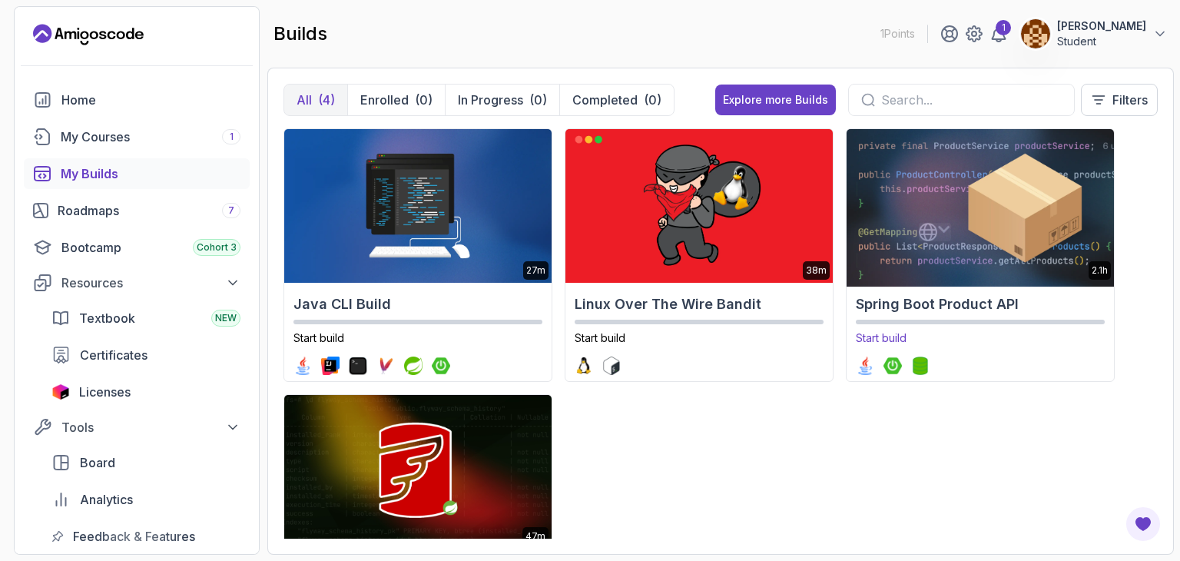
click at [906, 230] on img at bounding box center [979, 205] width 280 height 161
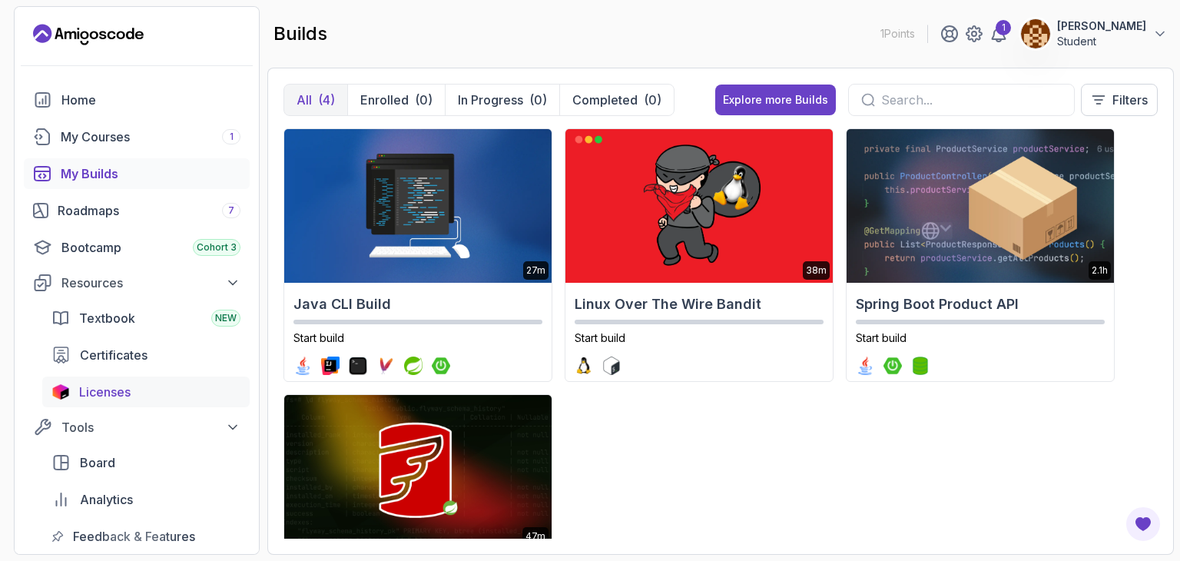
click at [104, 392] on span "Licenses" at bounding box center [104, 391] width 51 height 18
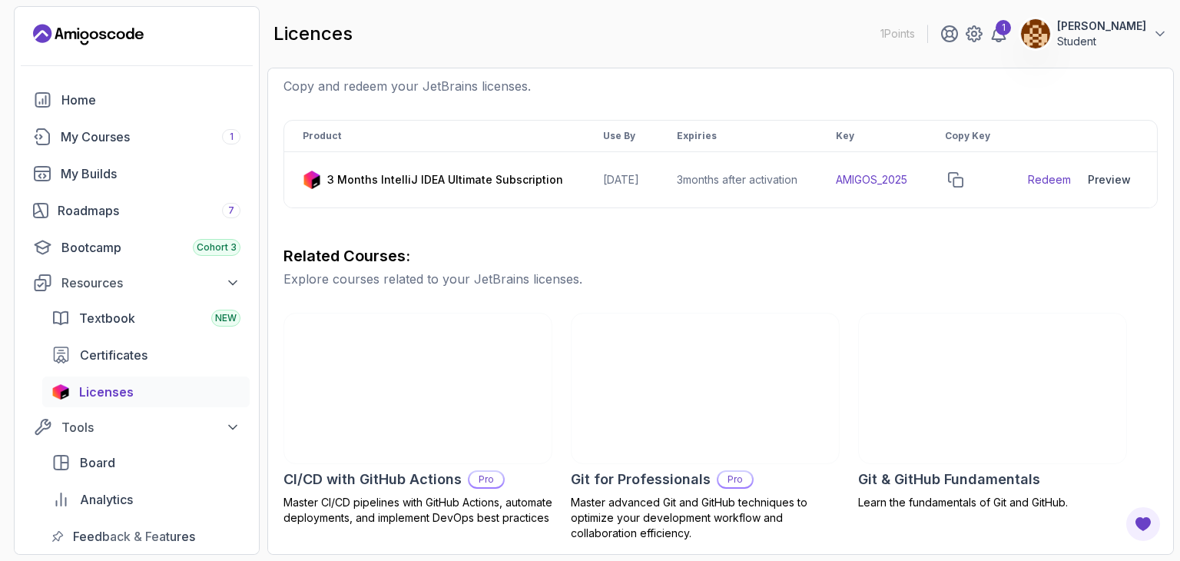
scroll to position [254, 0]
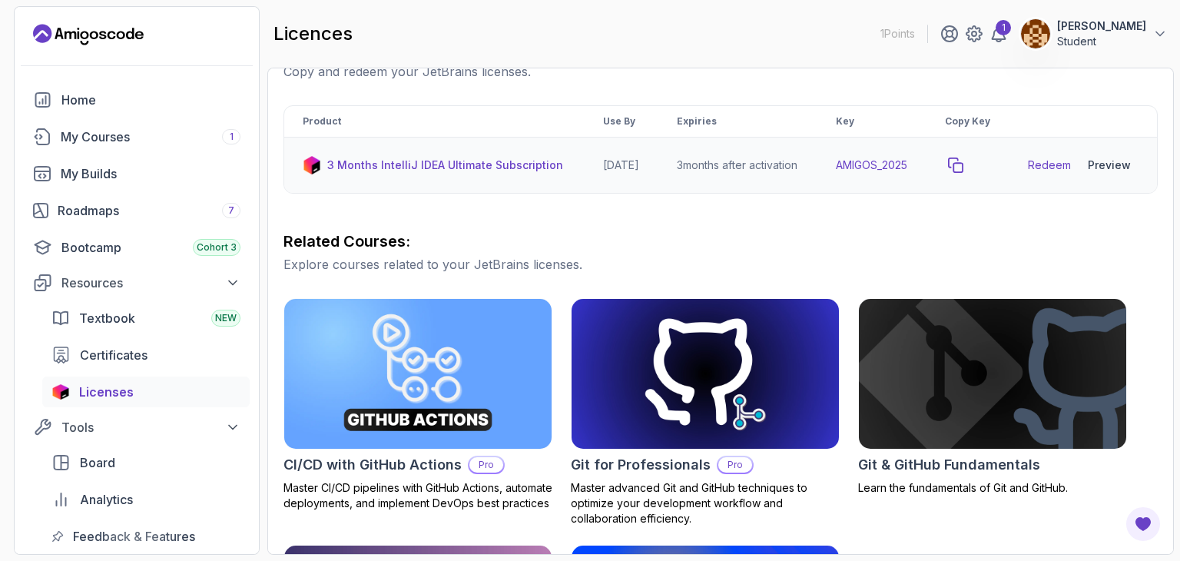
click at [962, 176] on button "copy-button" at bounding box center [956, 165] width 22 height 22
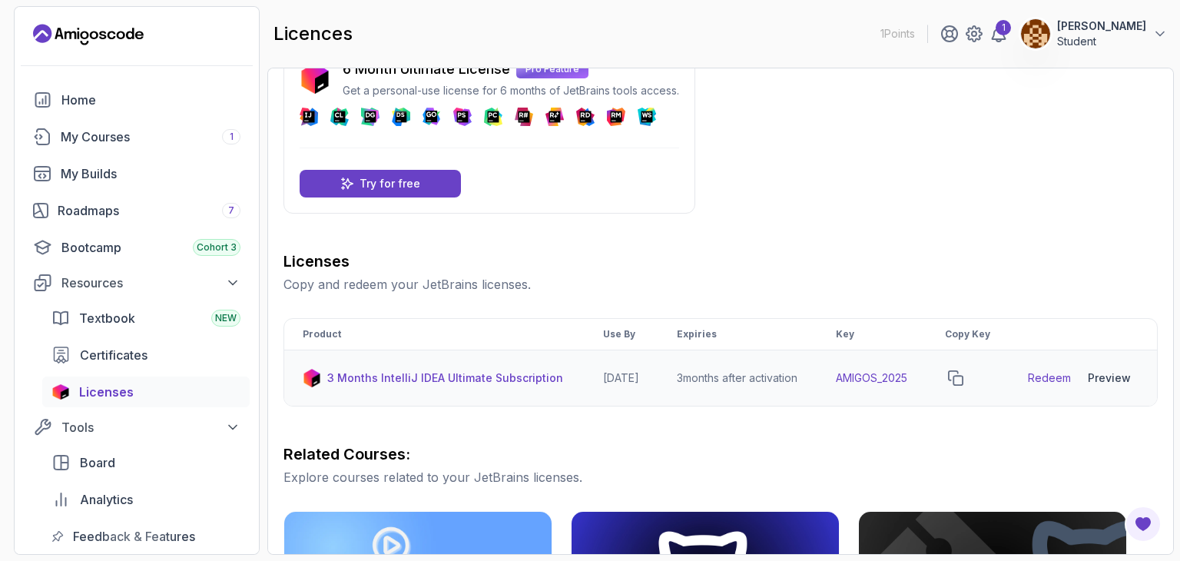
scroll to position [40, 0]
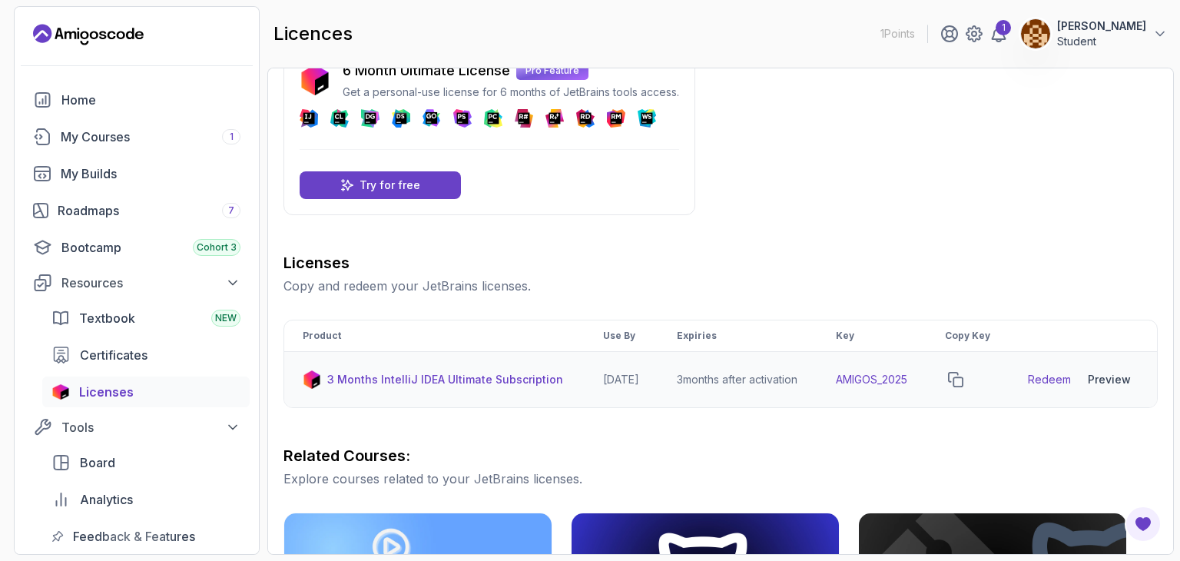
click at [1041, 387] on link "Redeem" at bounding box center [1049, 379] width 43 height 15
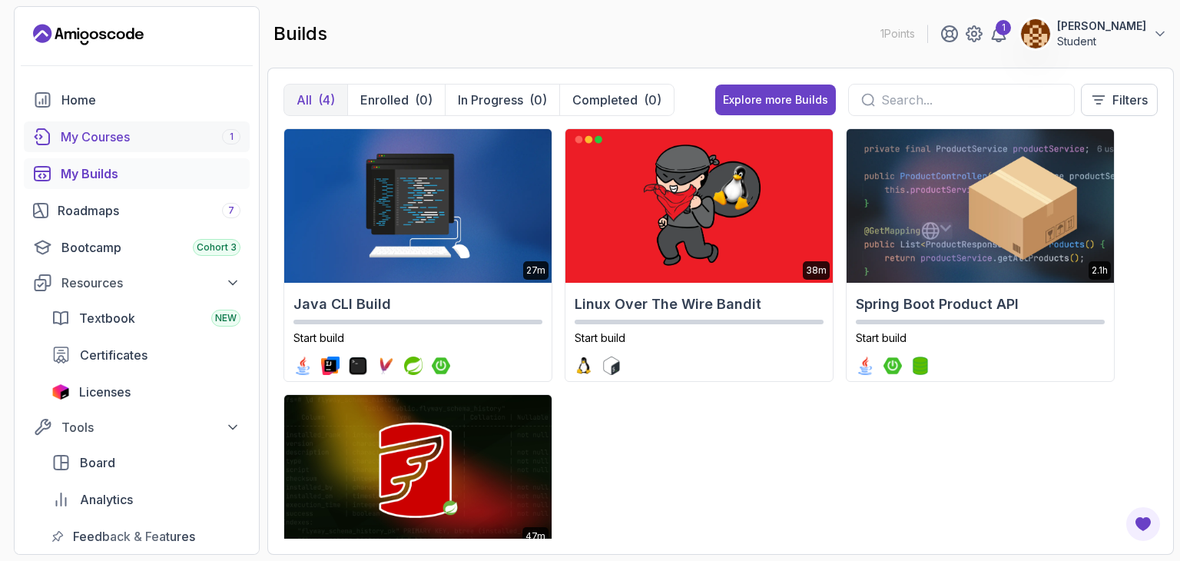
click at [127, 144] on div "My Courses 1" at bounding box center [151, 136] width 180 height 18
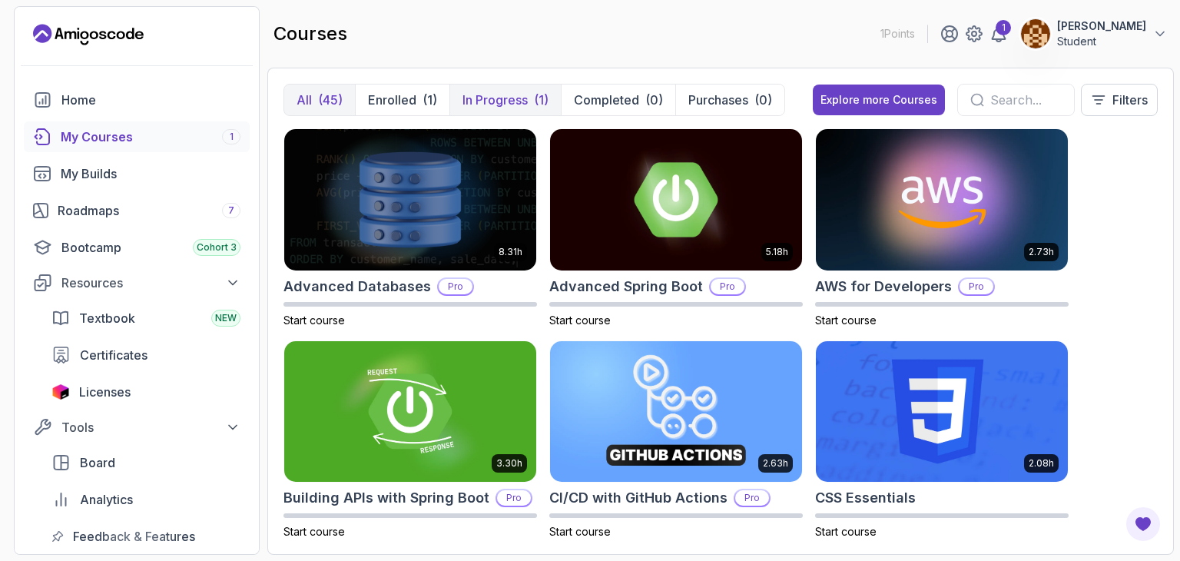
click at [474, 97] on p "In Progress" at bounding box center [494, 100] width 65 height 18
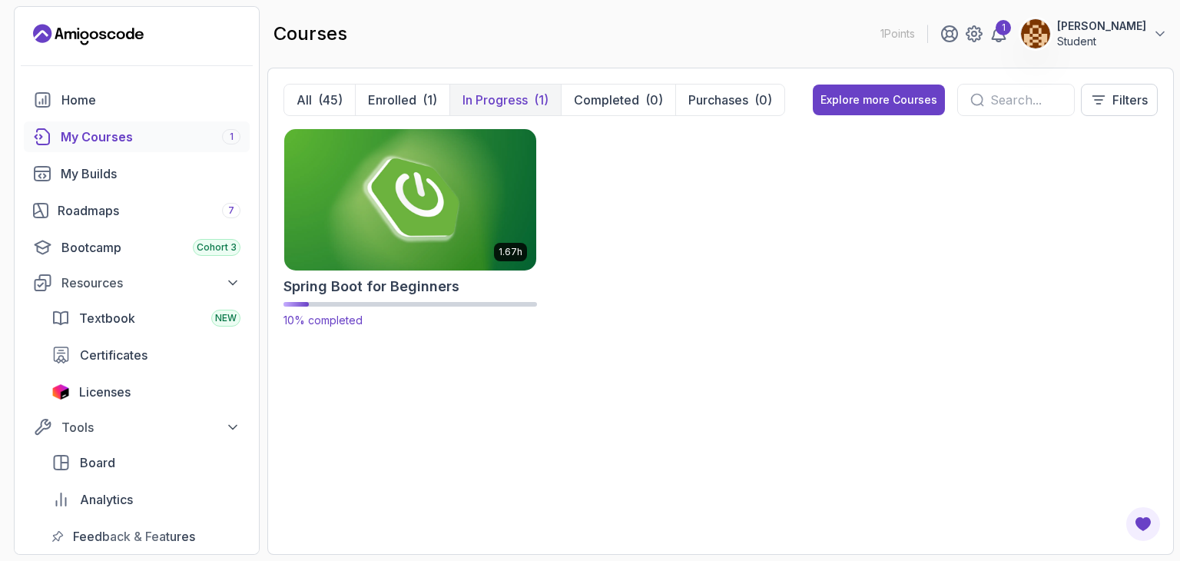
click at [399, 205] on img at bounding box center [410, 199] width 264 height 148
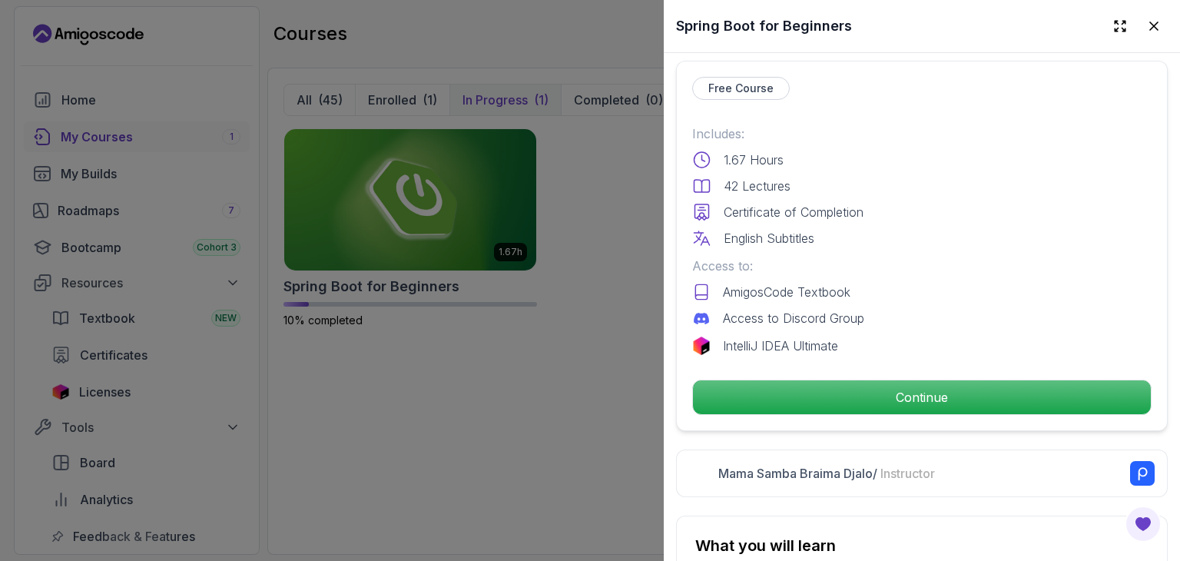
scroll to position [353, 0]
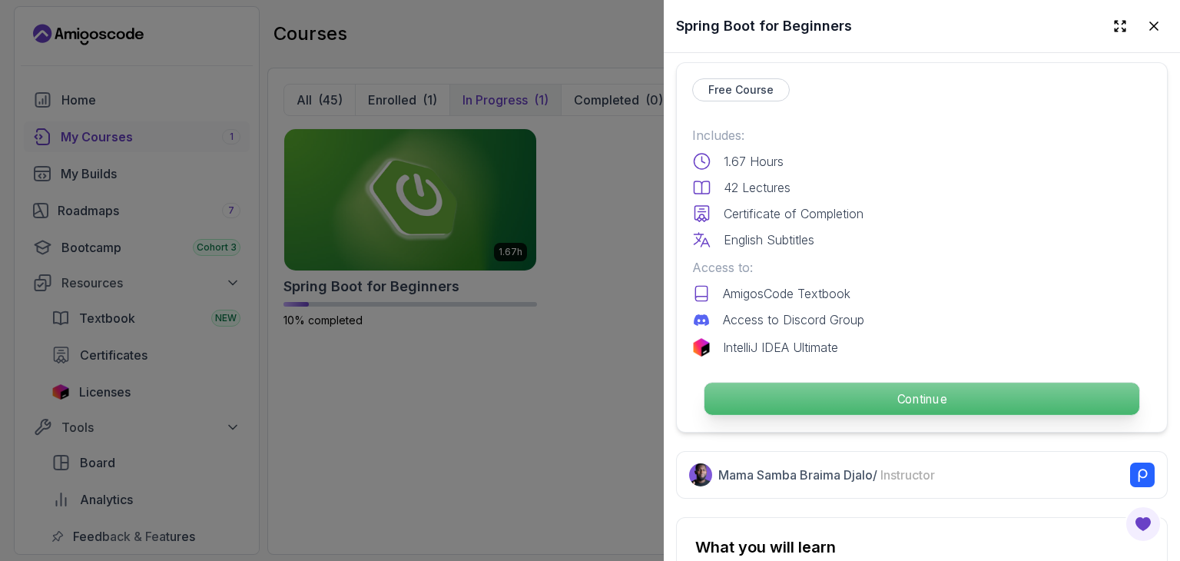
click at [814, 400] on p "Continue" at bounding box center [921, 398] width 435 height 32
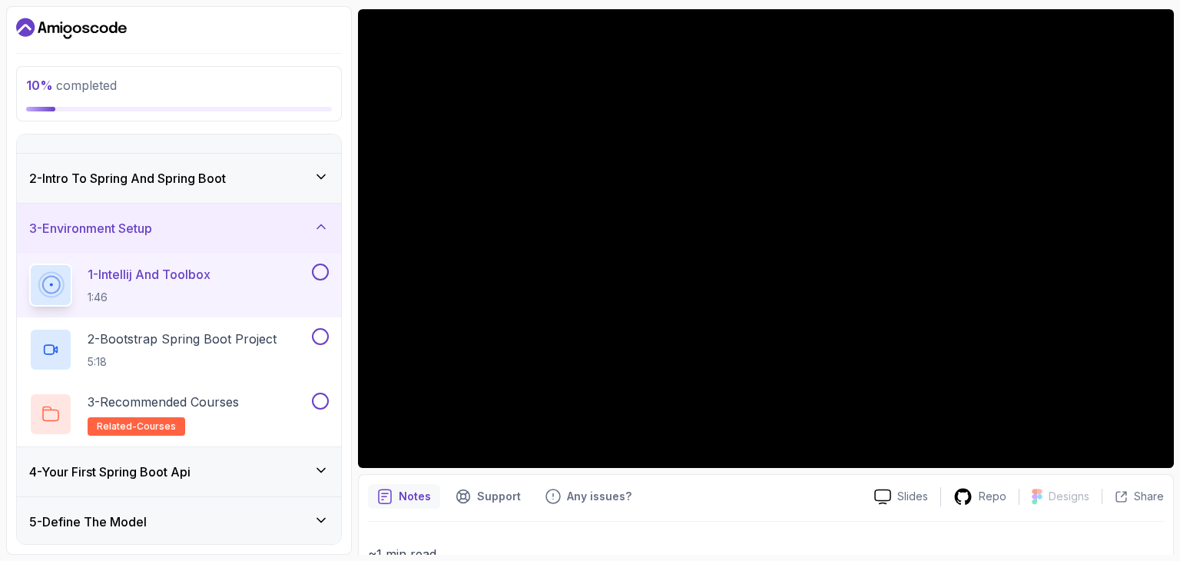
scroll to position [126, 0]
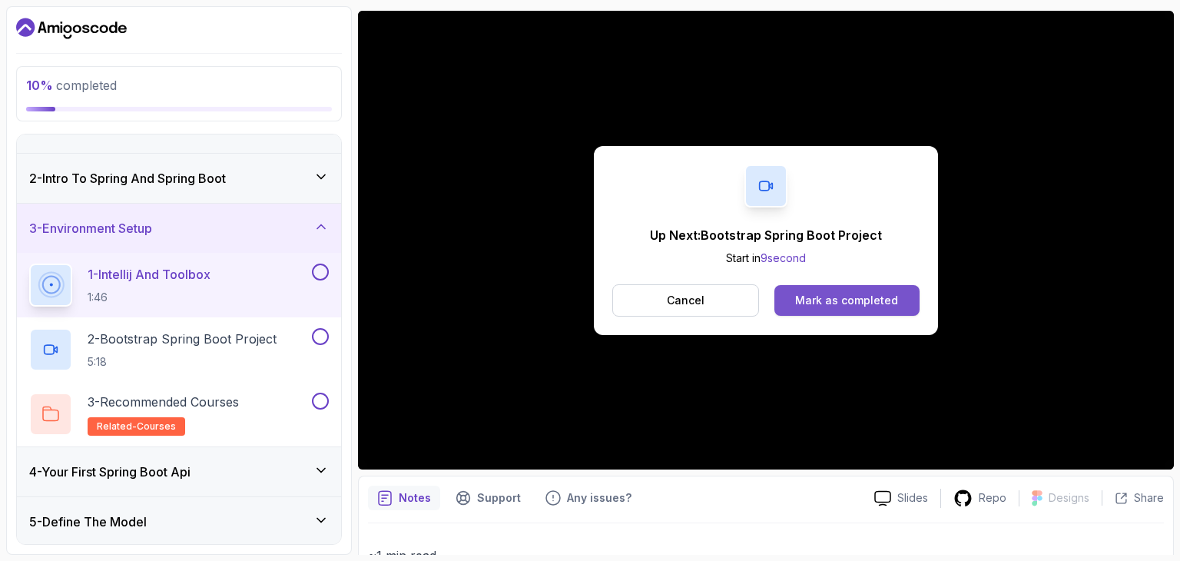
click at [885, 303] on div "Mark as completed" at bounding box center [846, 300] width 103 height 15
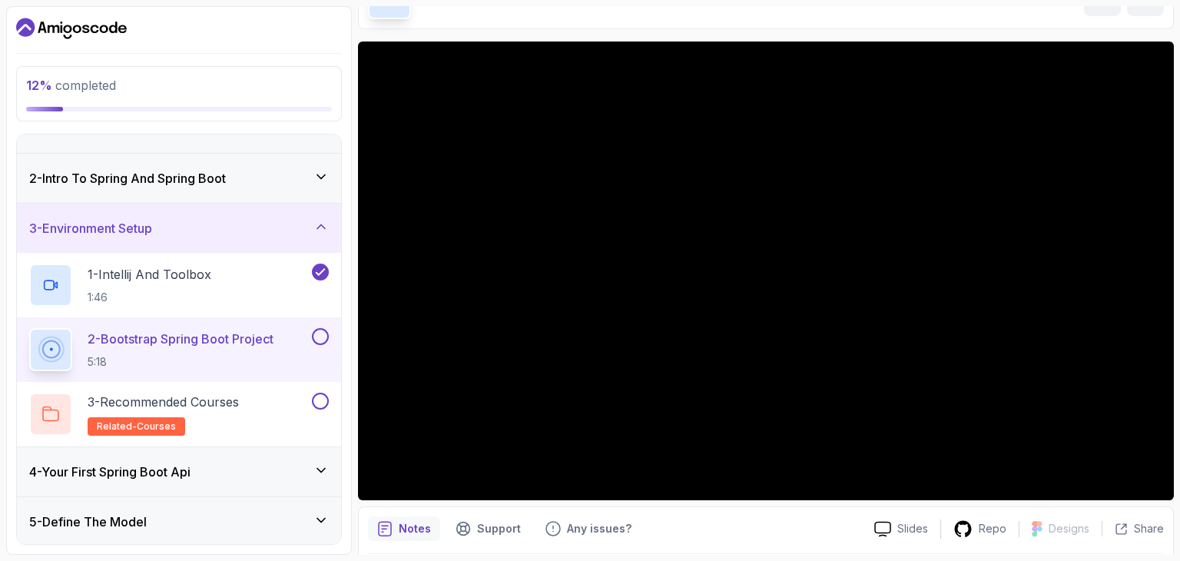
scroll to position [94, 0]
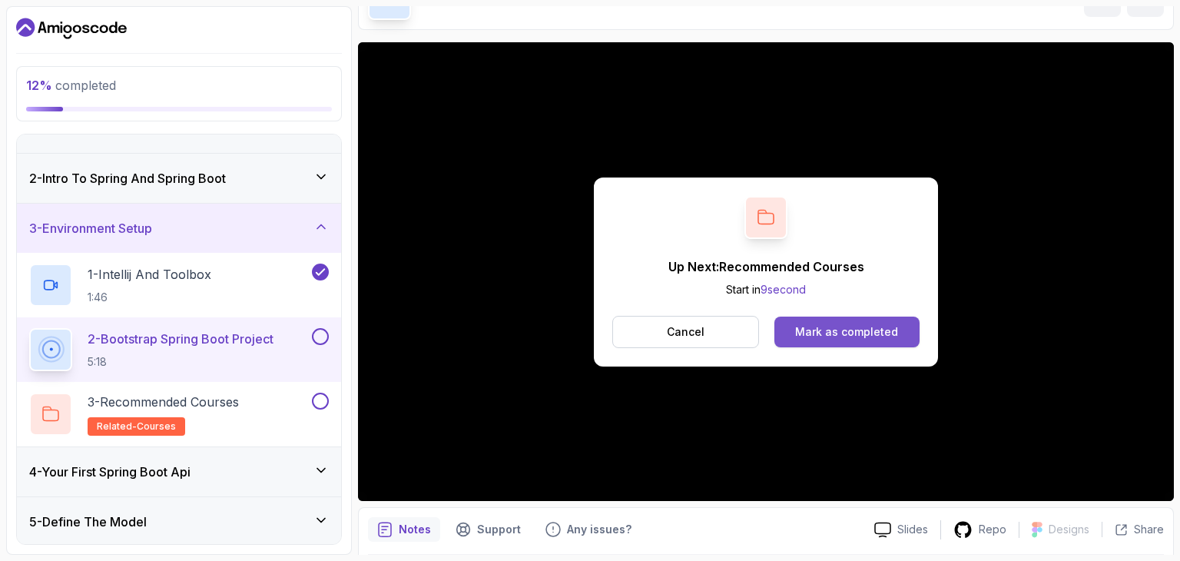
click at [839, 333] on div "Mark as completed" at bounding box center [846, 331] width 103 height 15
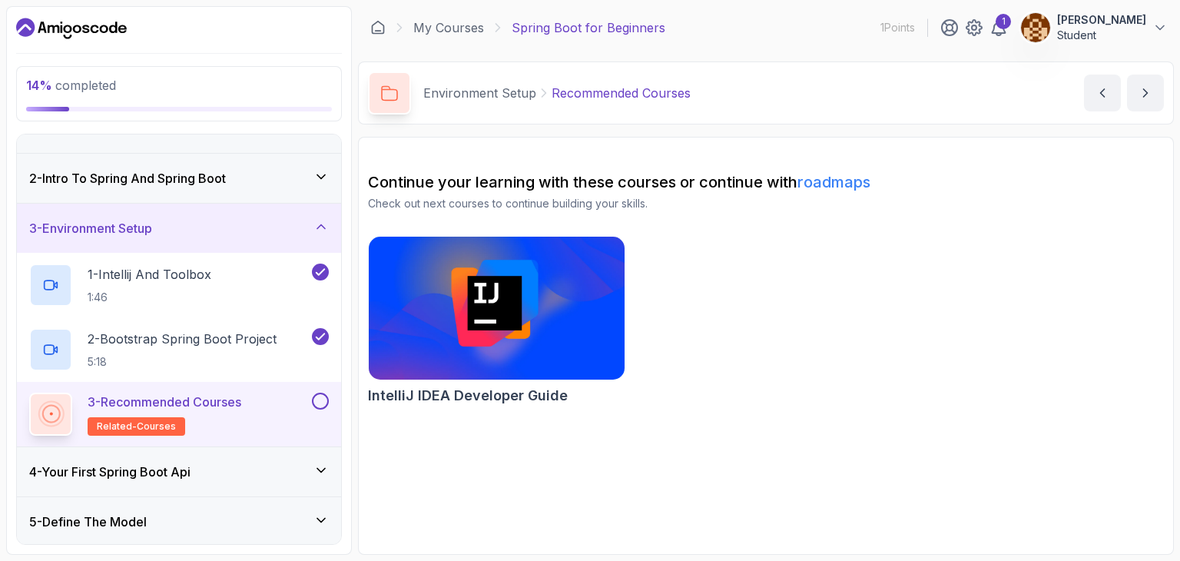
click at [187, 174] on h3 "2 - Intro To Spring And Spring Boot" at bounding box center [127, 178] width 197 height 18
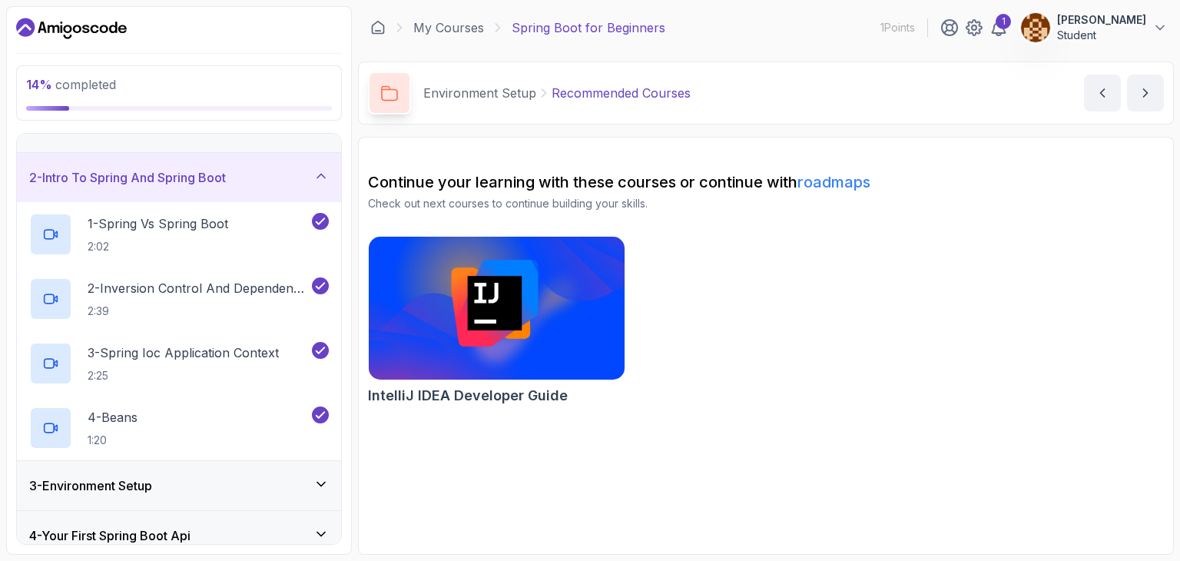
click at [187, 174] on h3 "2 - Intro To Spring And Spring Boot" at bounding box center [127, 177] width 197 height 18
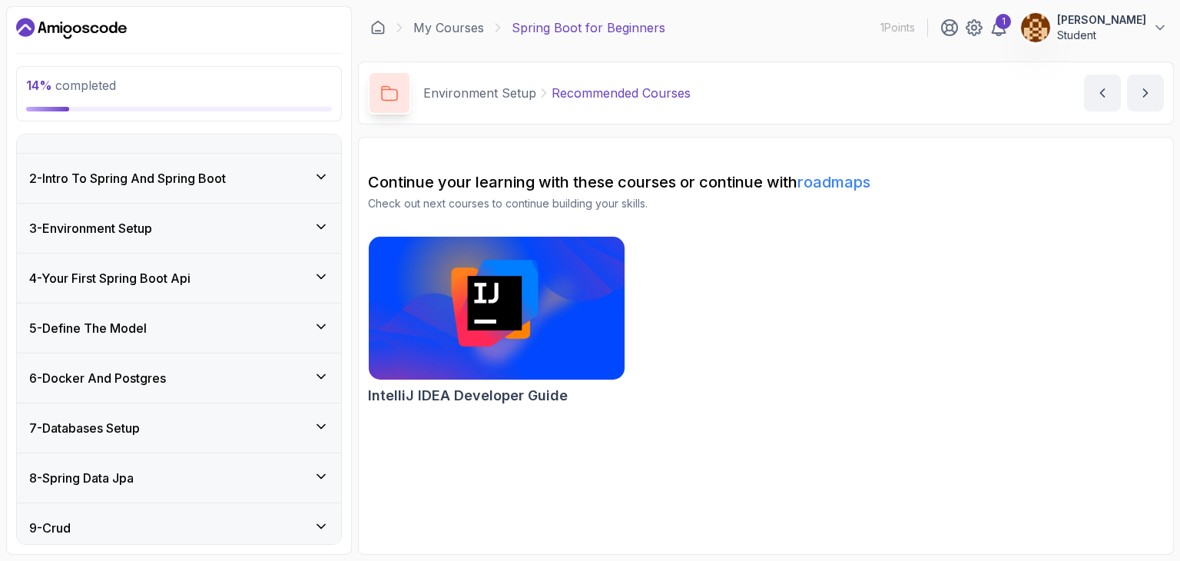
click at [215, 277] on div "4 - Your First Spring Boot Api" at bounding box center [179, 278] width 300 height 18
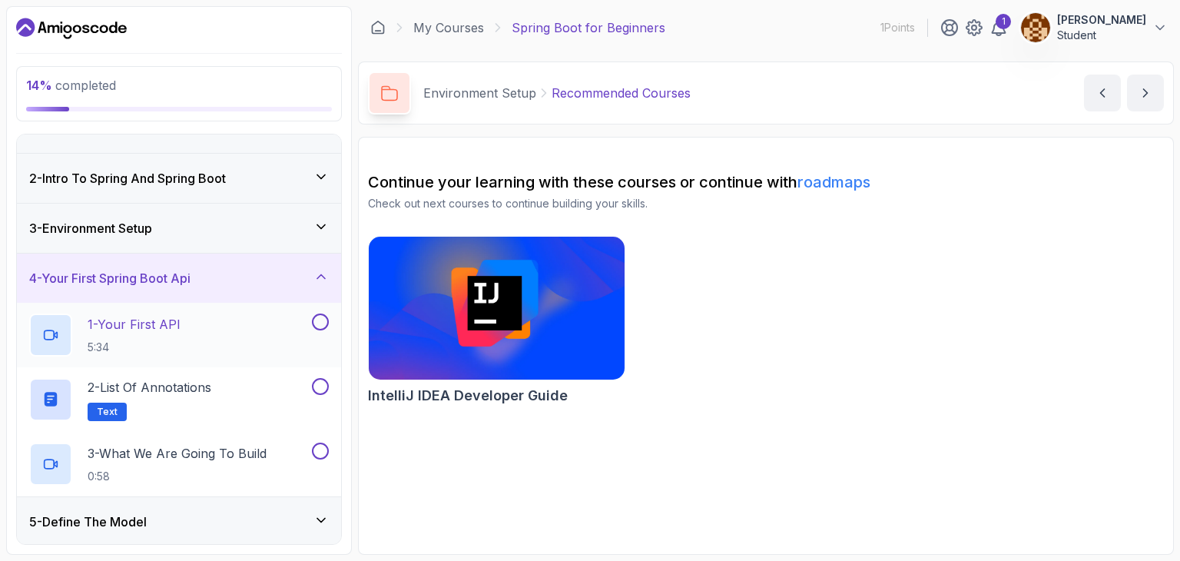
click at [197, 329] on div "1 - Your First API 5:34" at bounding box center [169, 334] width 280 height 43
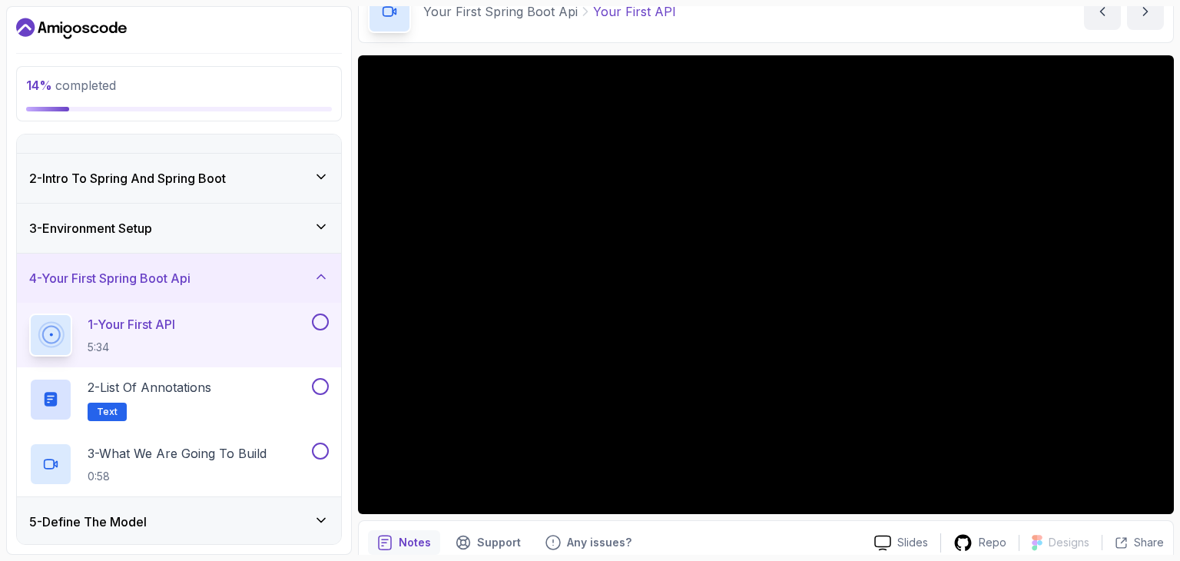
scroll to position [80, 0]
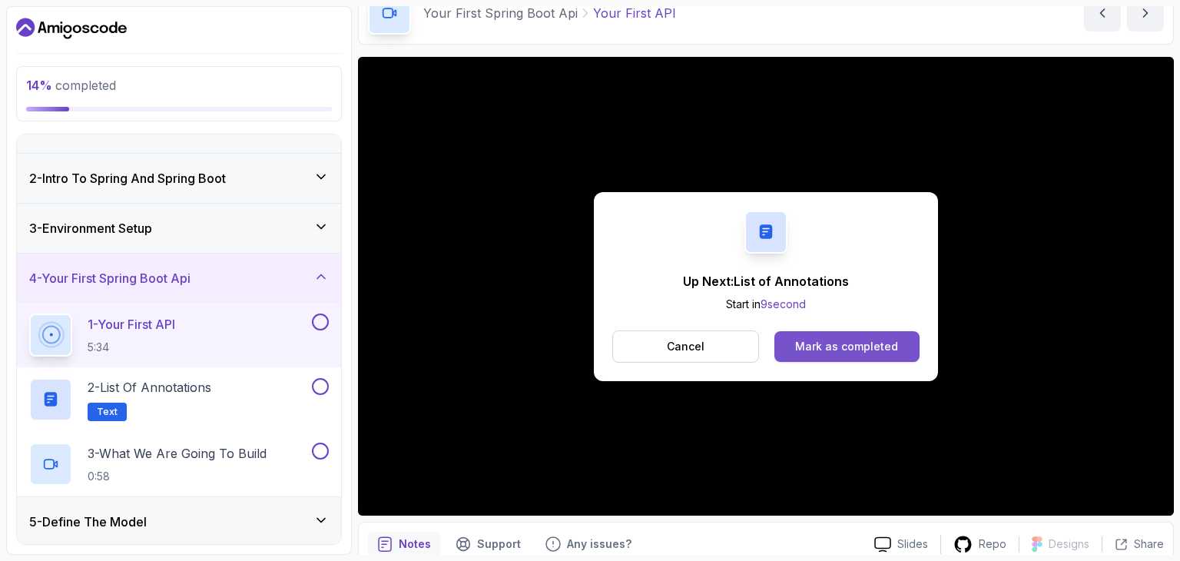
click at [832, 344] on div "Mark as completed" at bounding box center [846, 346] width 103 height 15
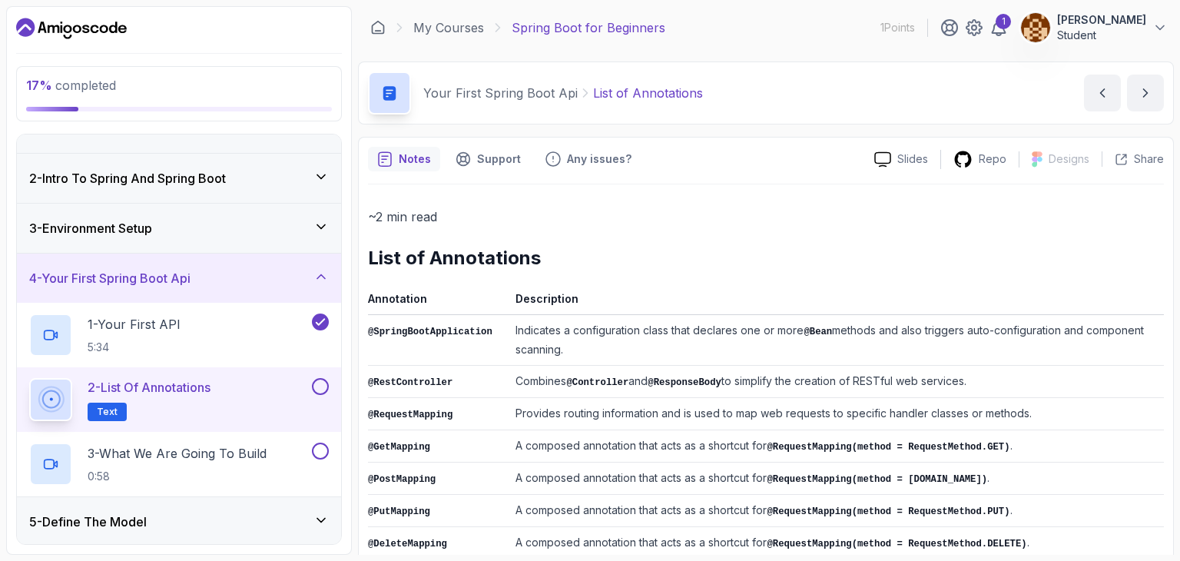
scroll to position [378, 0]
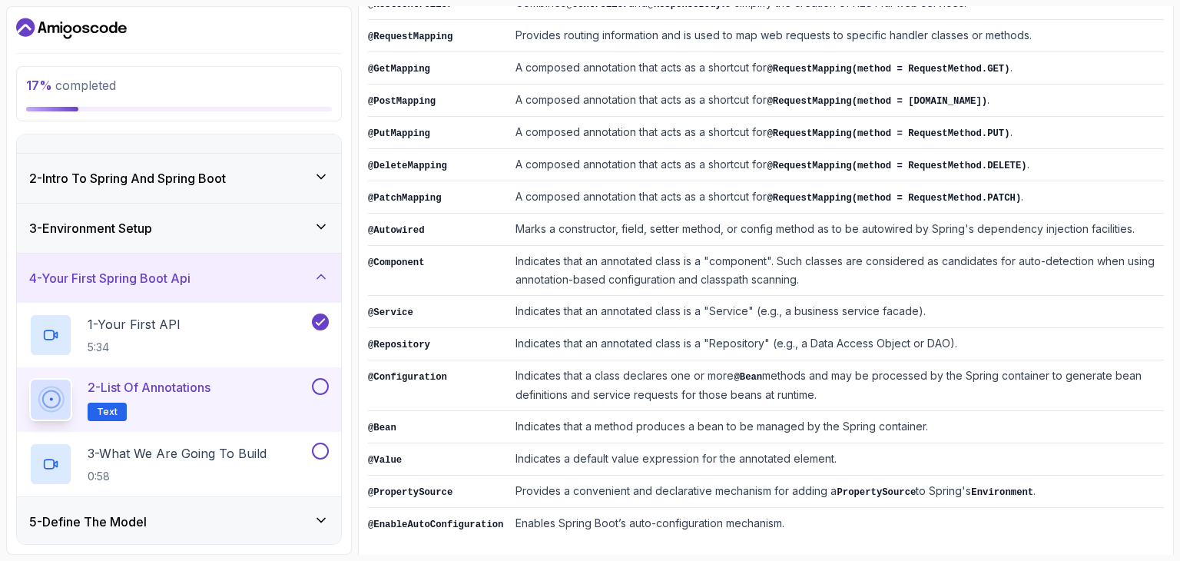
click at [316, 382] on button at bounding box center [320, 386] width 17 height 17
click at [263, 448] on p "3 - What We Are Going To Build" at bounding box center [177, 453] width 179 height 18
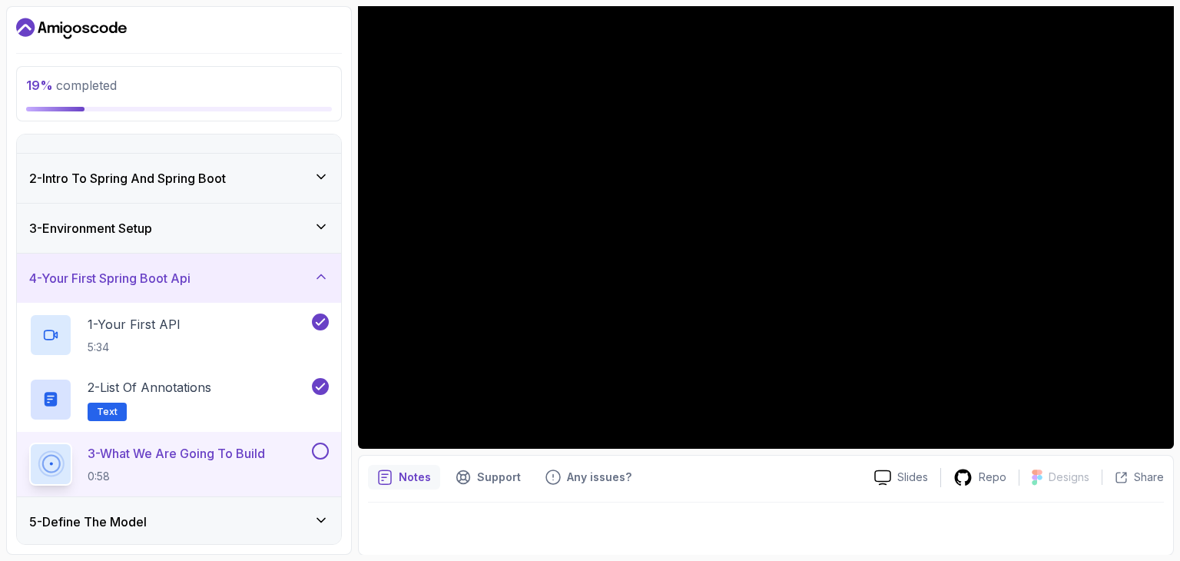
scroll to position [147, 0]
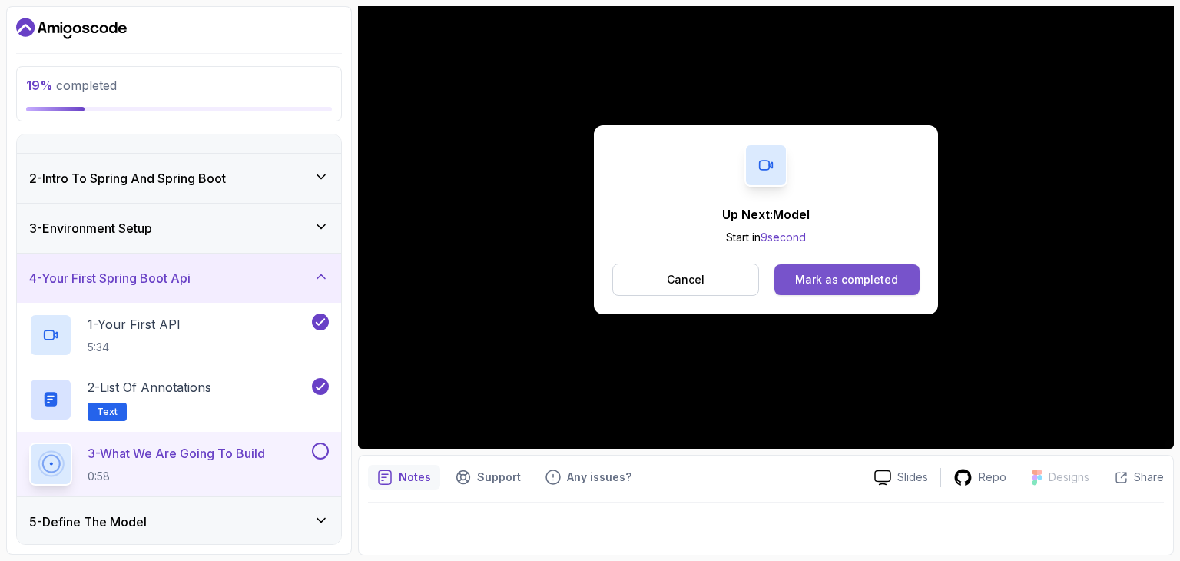
click at [803, 270] on button "Mark as completed" at bounding box center [846, 279] width 145 height 31
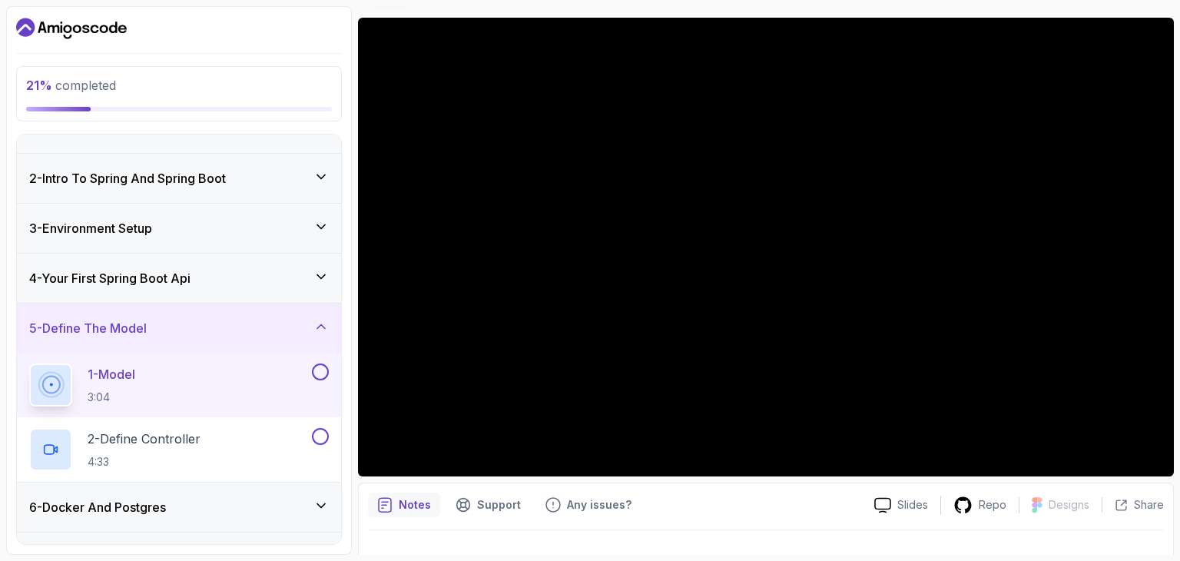
scroll to position [111, 0]
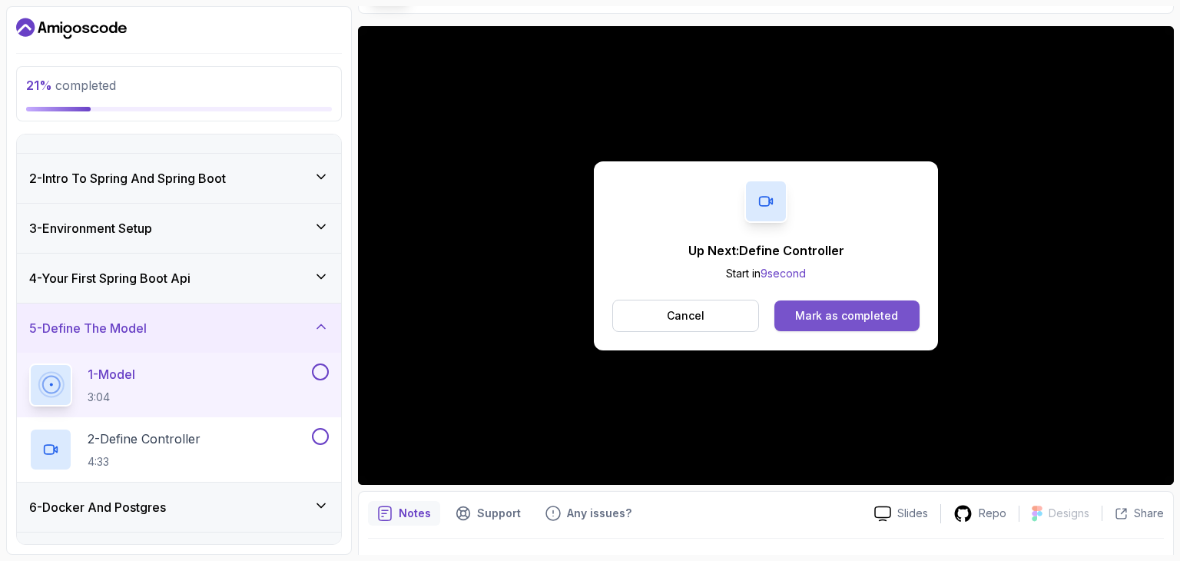
click at [813, 308] on div "Mark as completed" at bounding box center [846, 315] width 103 height 15
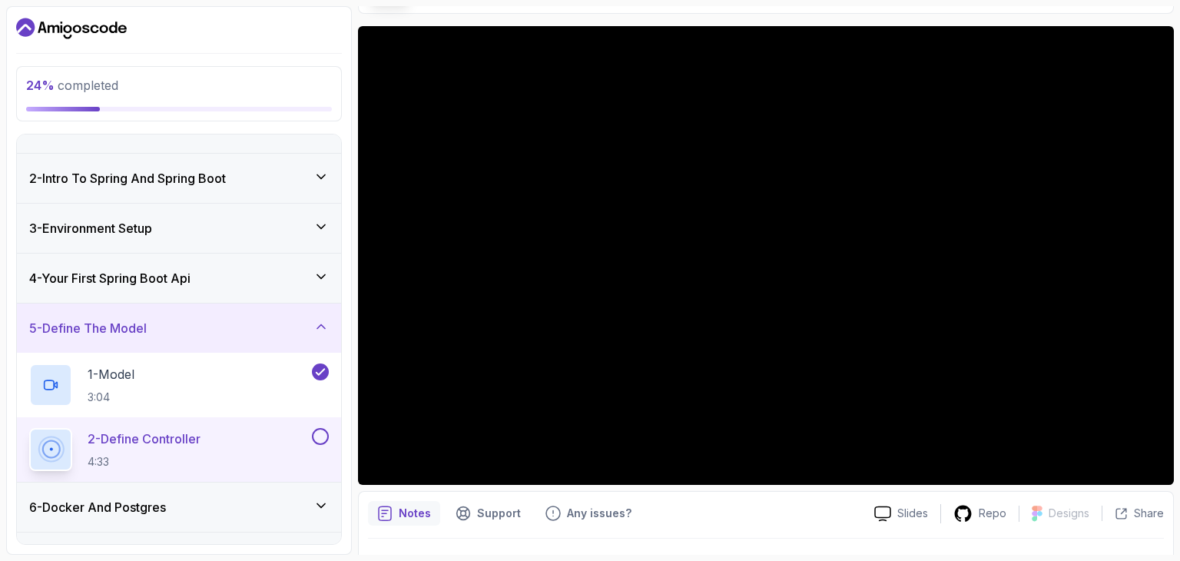
click at [318, 280] on icon at bounding box center [320, 276] width 15 height 15
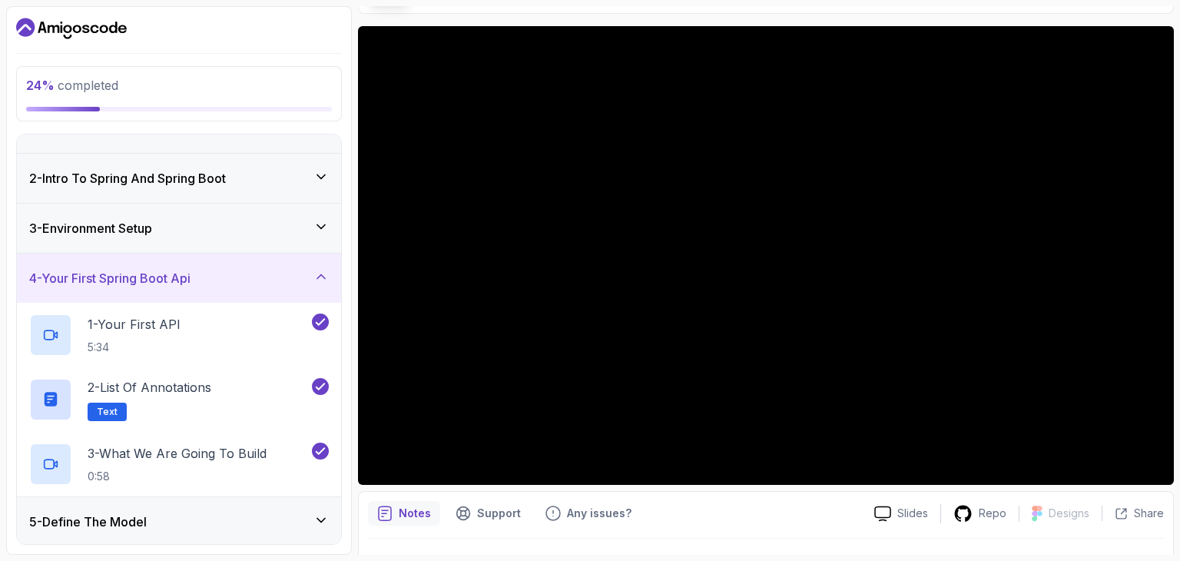
click at [318, 280] on icon at bounding box center [320, 276] width 15 height 15
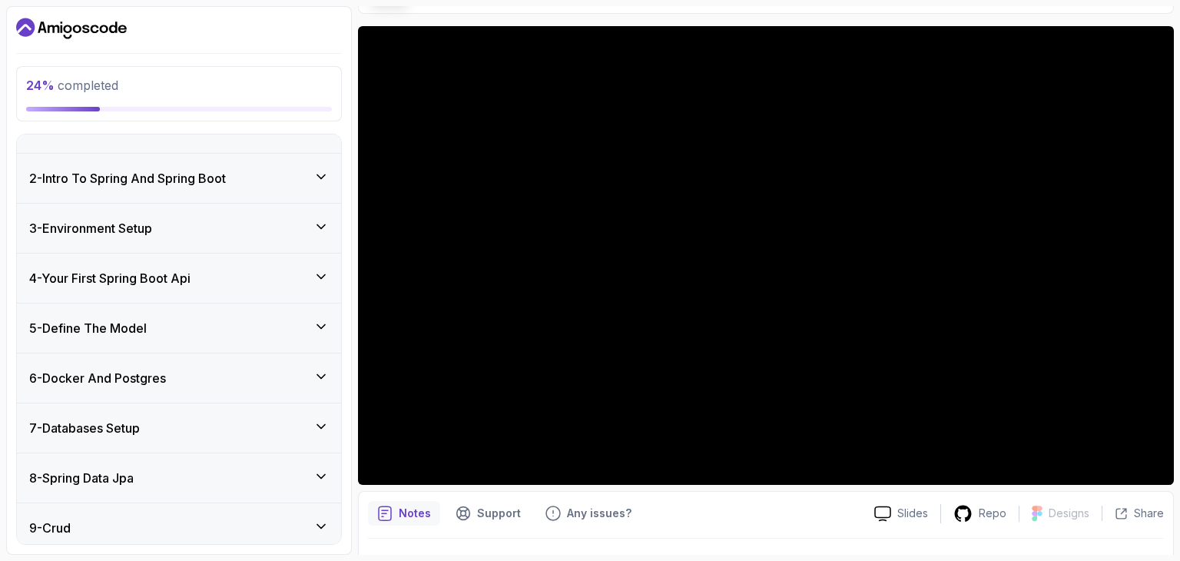
click at [316, 319] on icon at bounding box center [320, 326] width 15 height 15
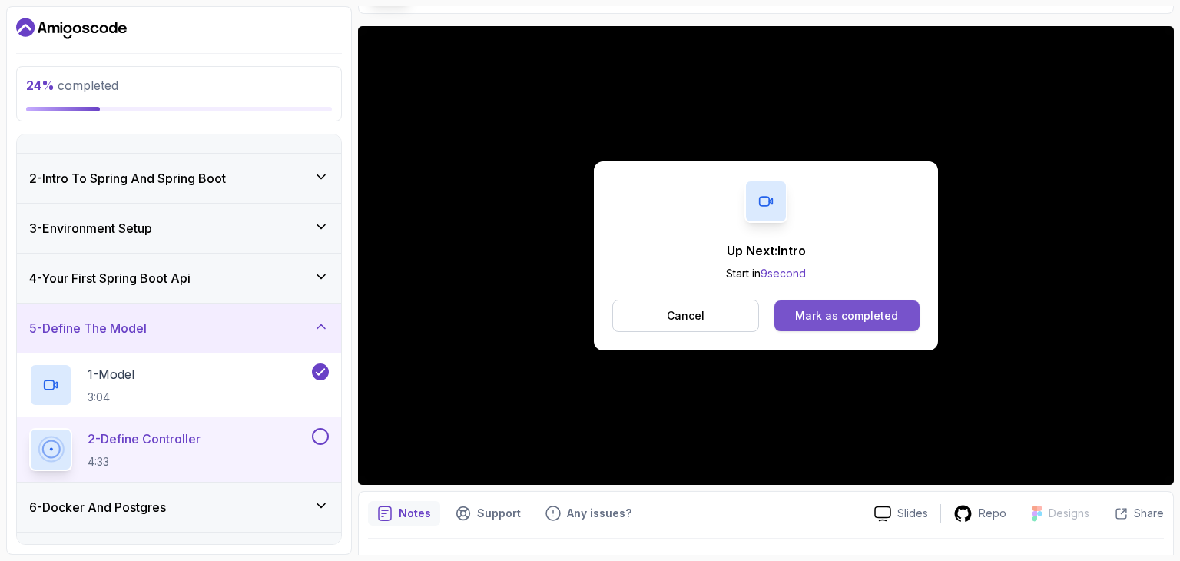
click at [814, 320] on div "Mark as completed" at bounding box center [846, 315] width 103 height 15
